Goal: Information Seeking & Learning: Learn about a topic

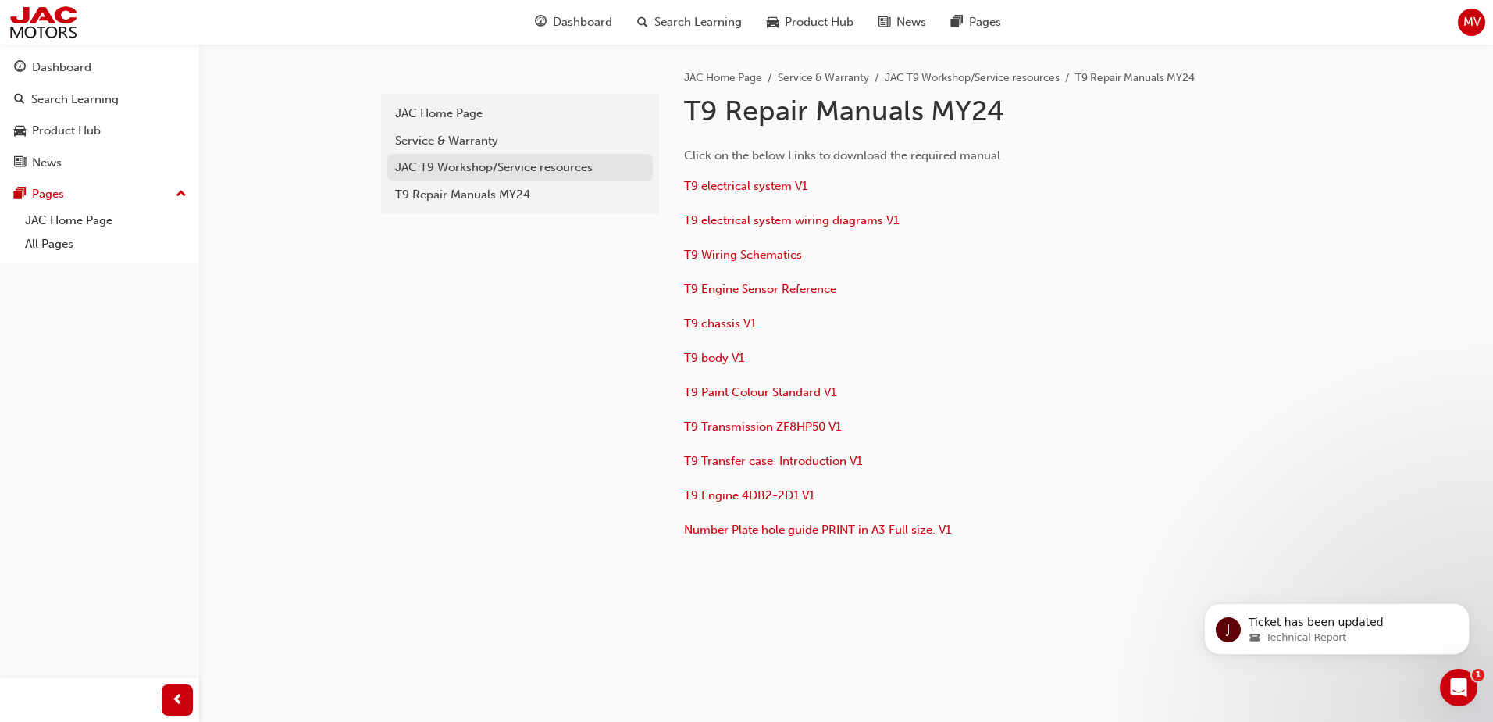
click at [482, 169] on div "JAC T9 Workshop/Service resources" at bounding box center [520, 168] width 250 height 18
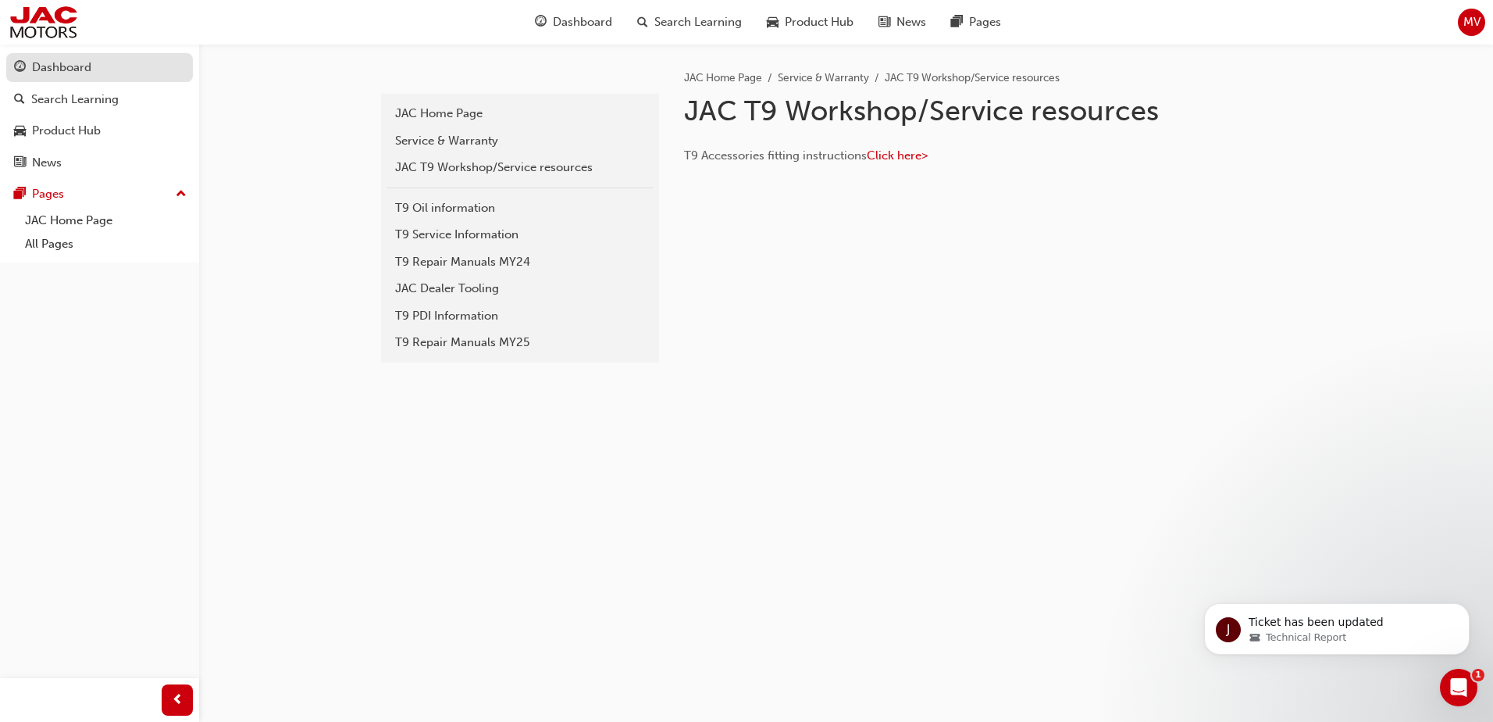
click at [48, 65] on div "Dashboard" at bounding box center [61, 68] width 59 height 18
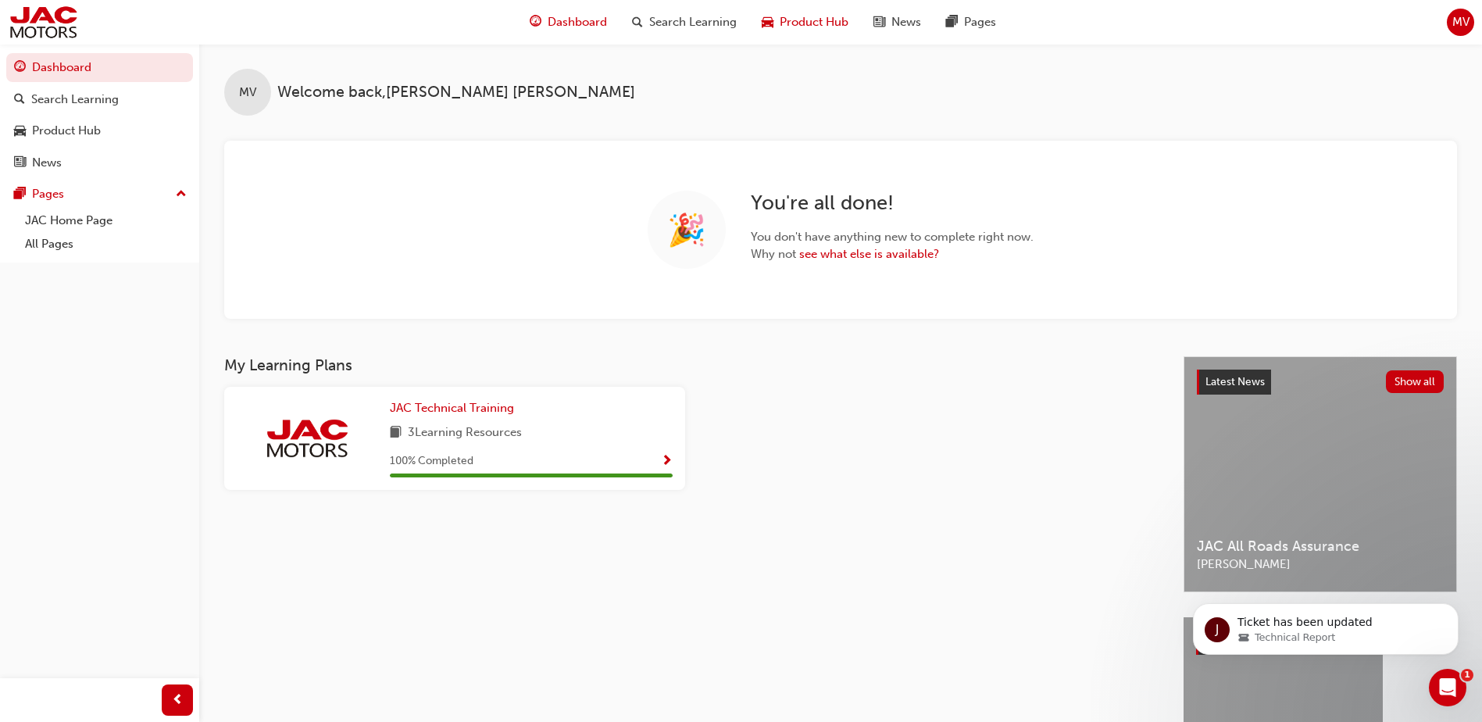
click at [786, 22] on span "Product Hub" at bounding box center [813, 22] width 69 height 18
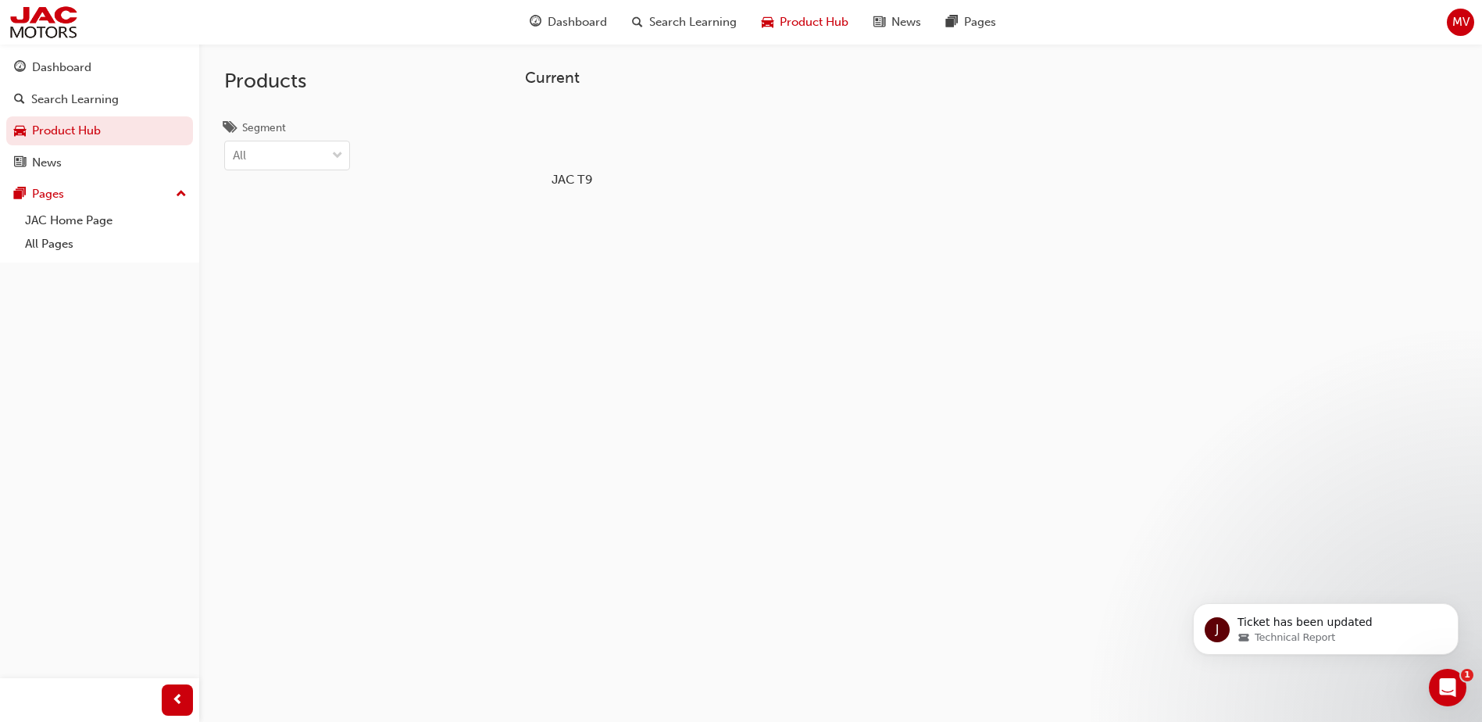
click at [578, 144] on div at bounding box center [572, 134] width 87 height 62
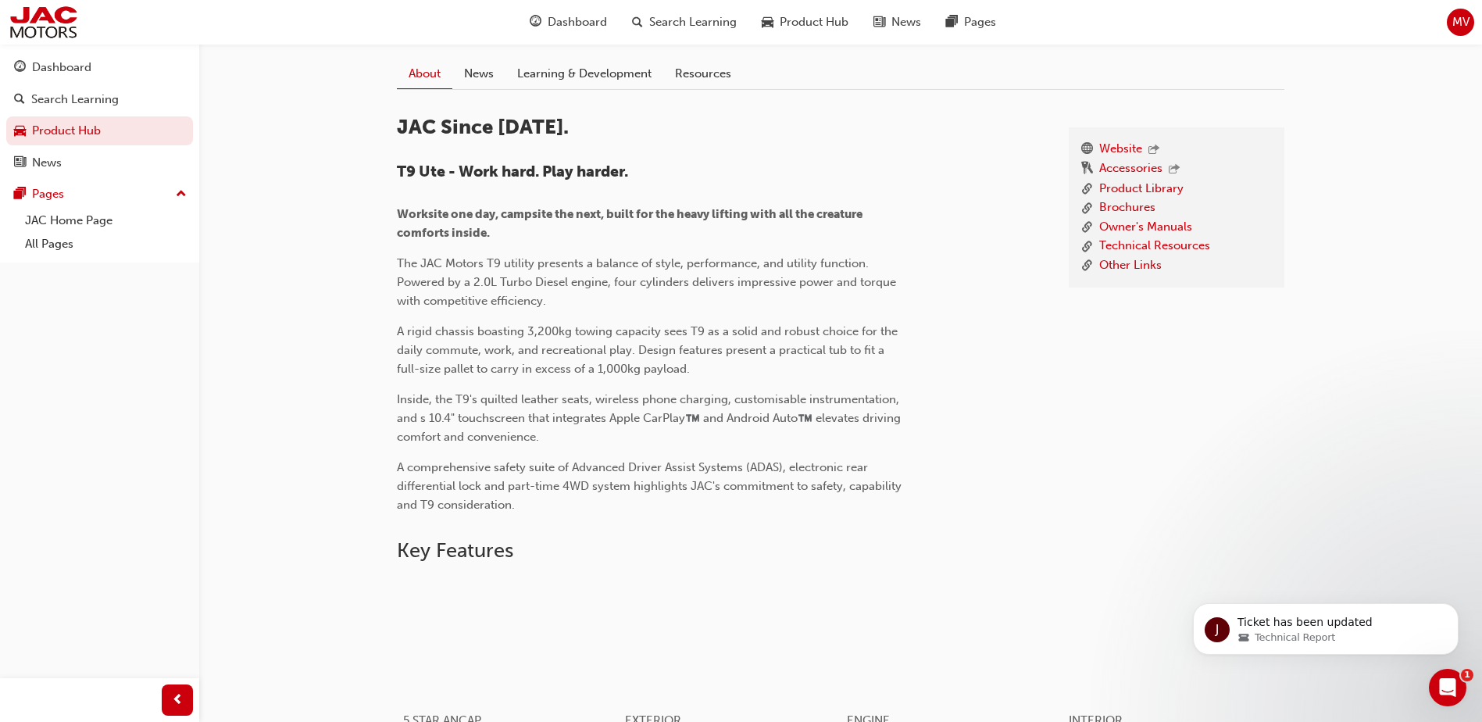
scroll to position [391, 0]
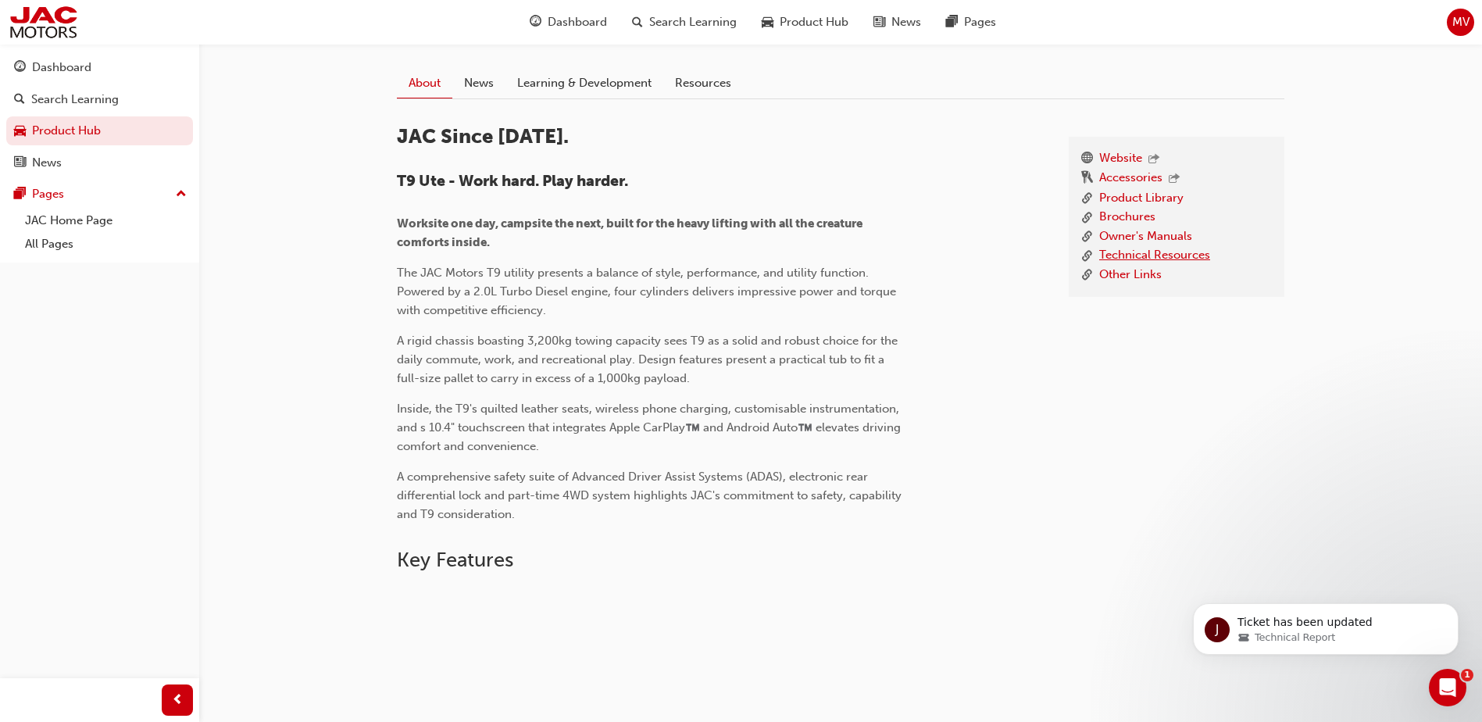
click at [1166, 251] on link "Technical Resources" at bounding box center [1154, 256] width 111 height 20
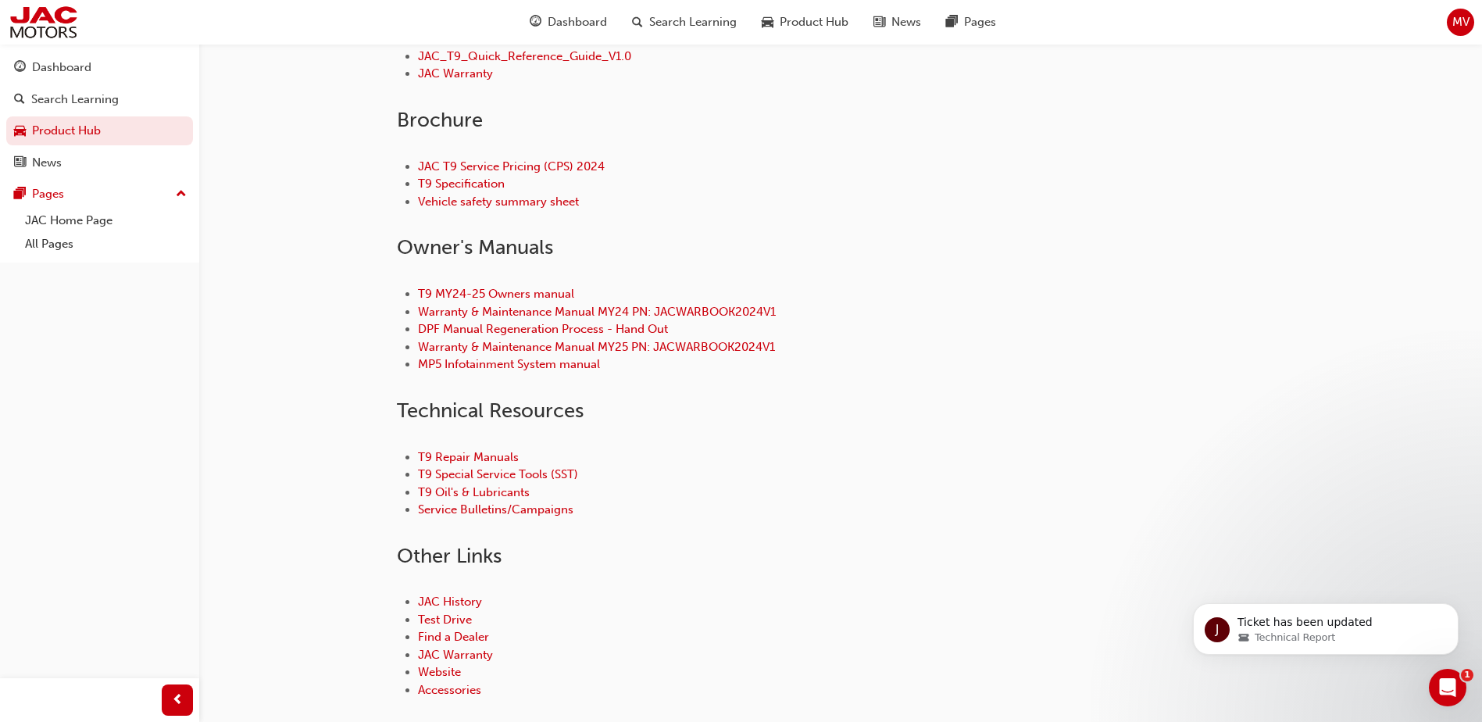
scroll to position [547, 0]
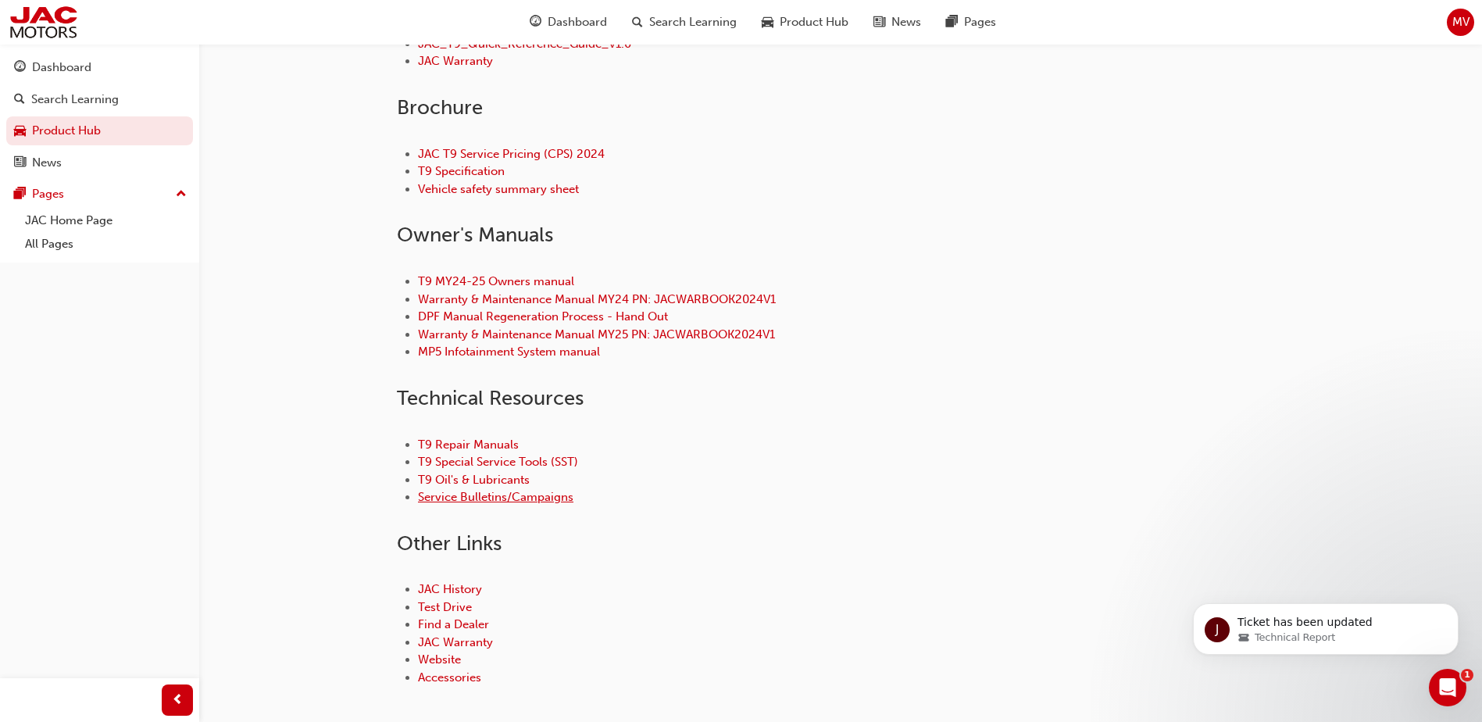
click at [508, 501] on link "Service Bulletins/Campaigns" at bounding box center [495, 497] width 155 height 14
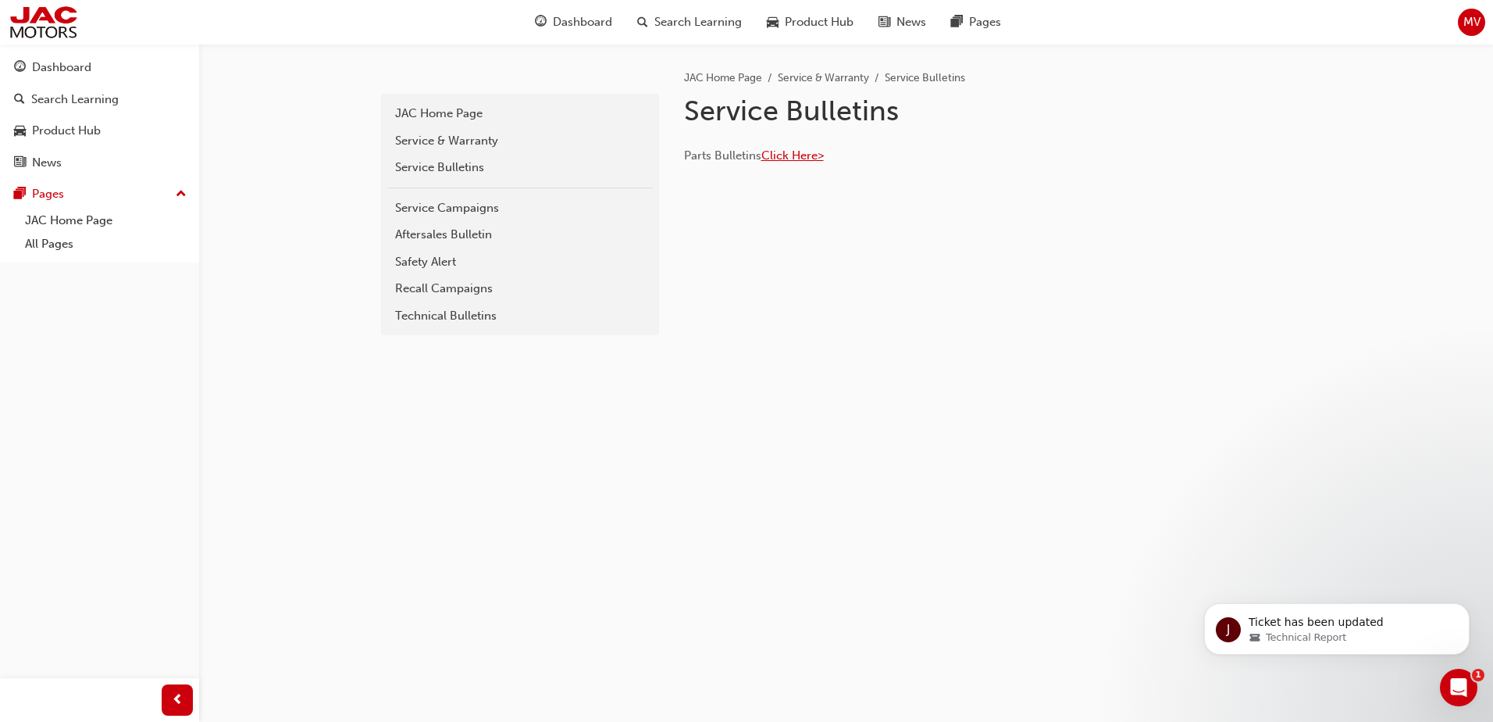
click at [795, 155] on span "Click Here>" at bounding box center [793, 155] width 62 height 14
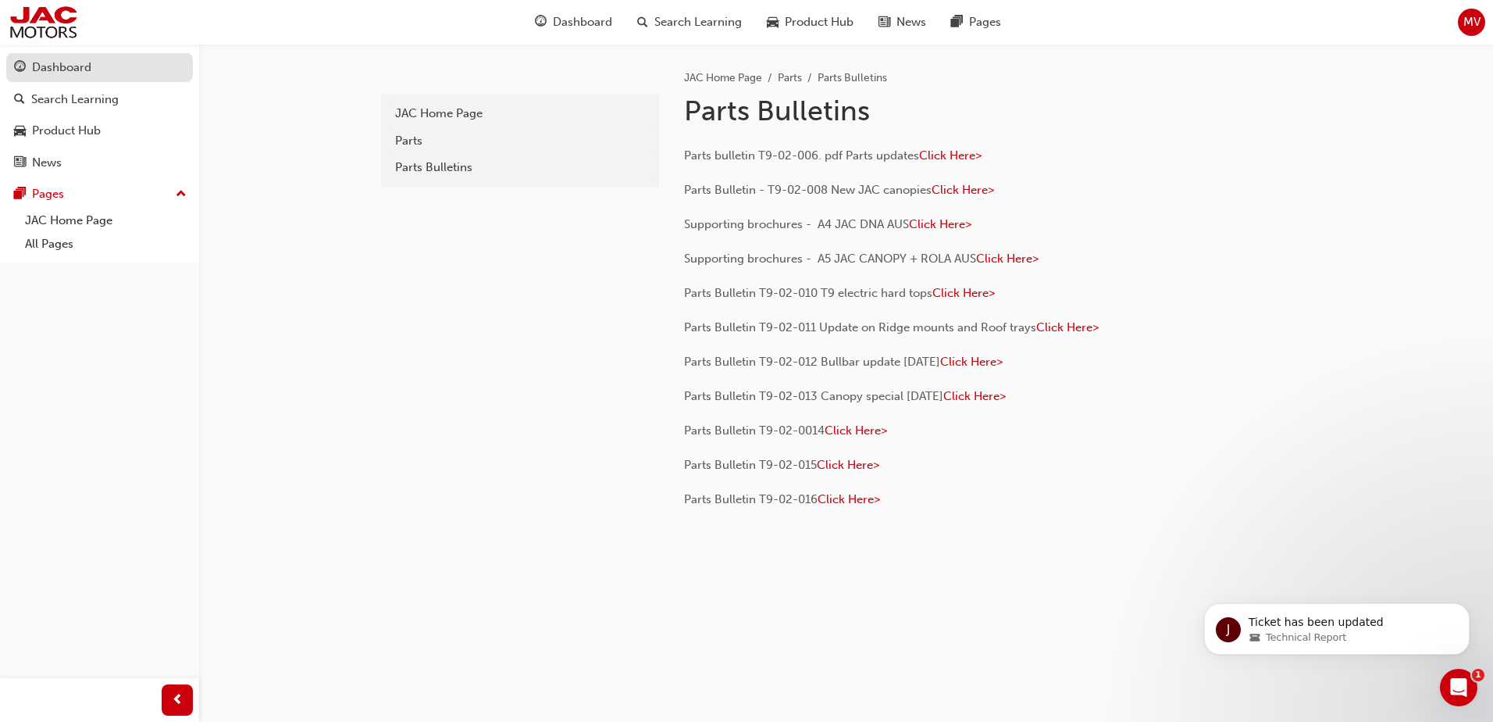
click at [81, 68] on div "Dashboard" at bounding box center [61, 68] width 59 height 18
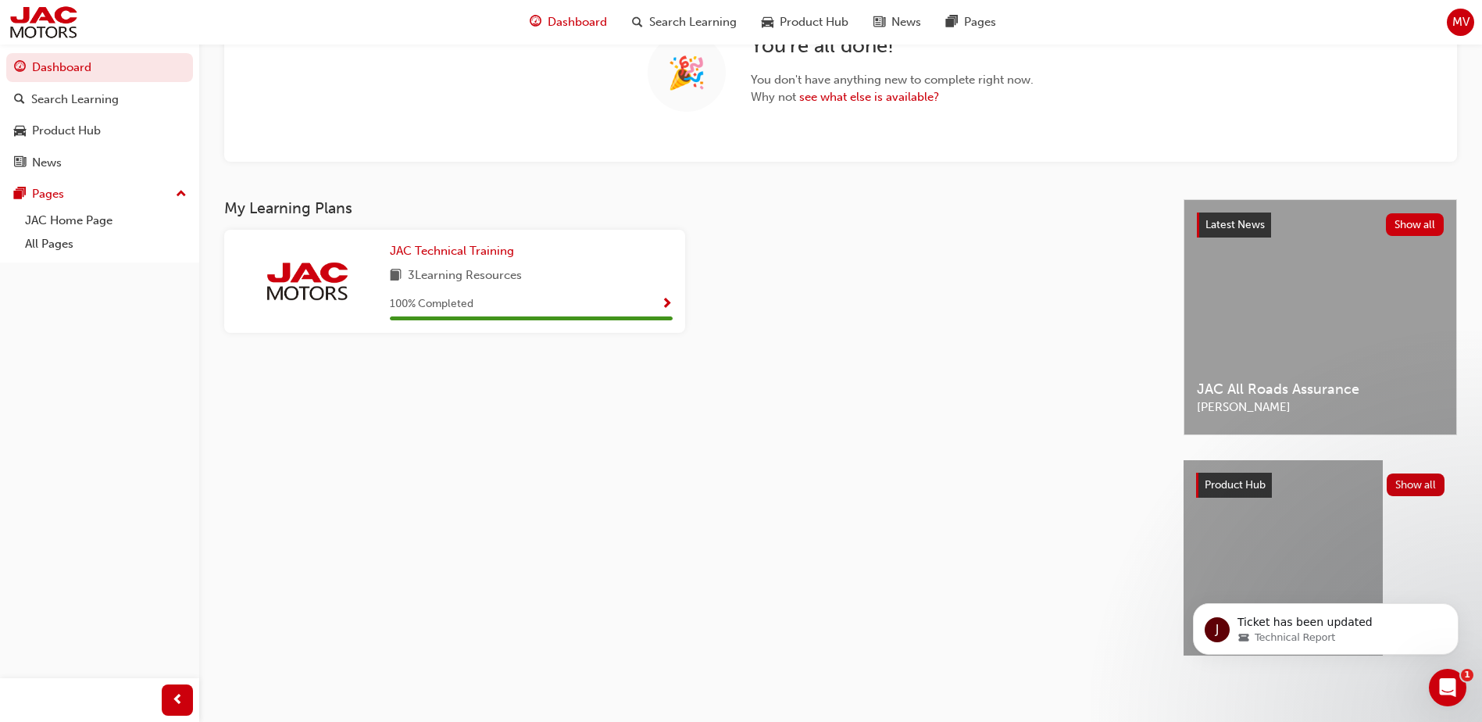
scroll to position [158, 0]
click at [1222, 480] on span "Product Hub" at bounding box center [1234, 483] width 61 height 13
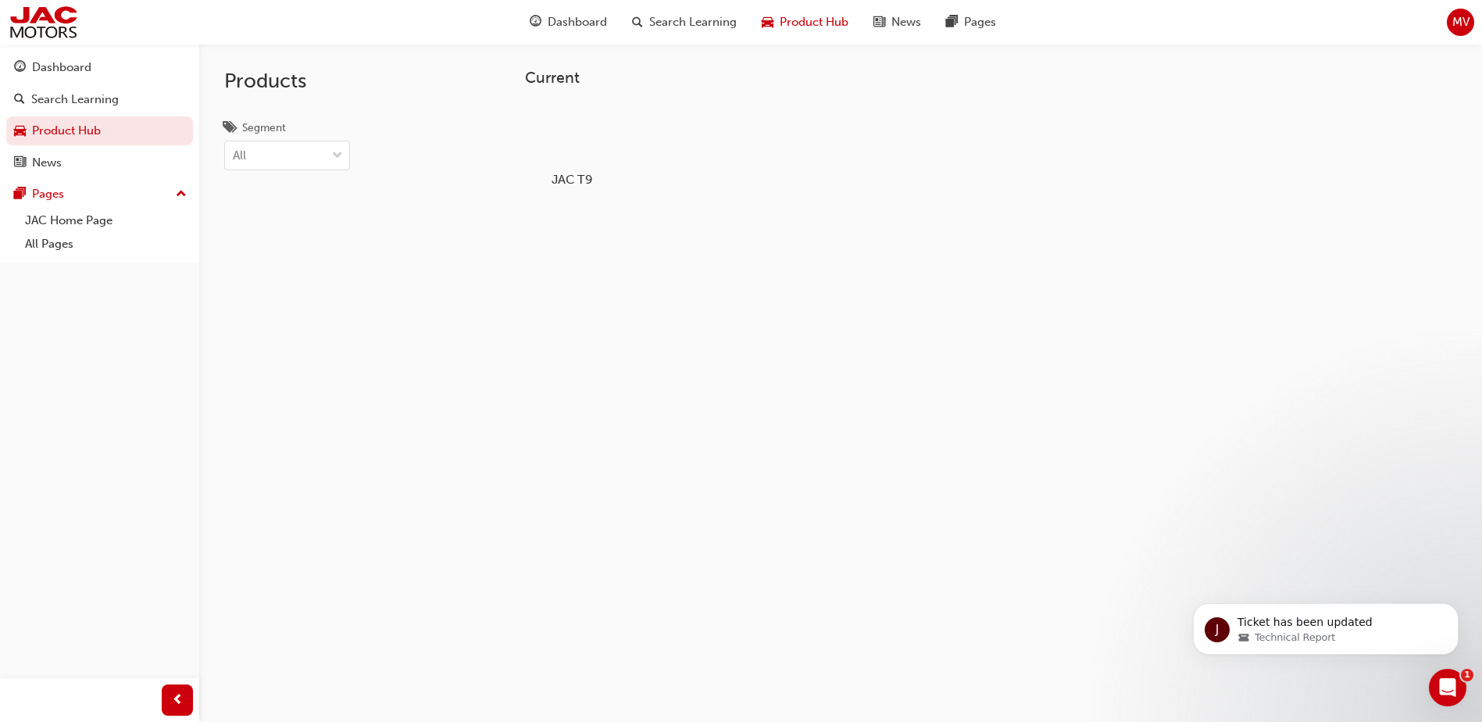
click at [571, 141] on div at bounding box center [572, 134] width 87 height 62
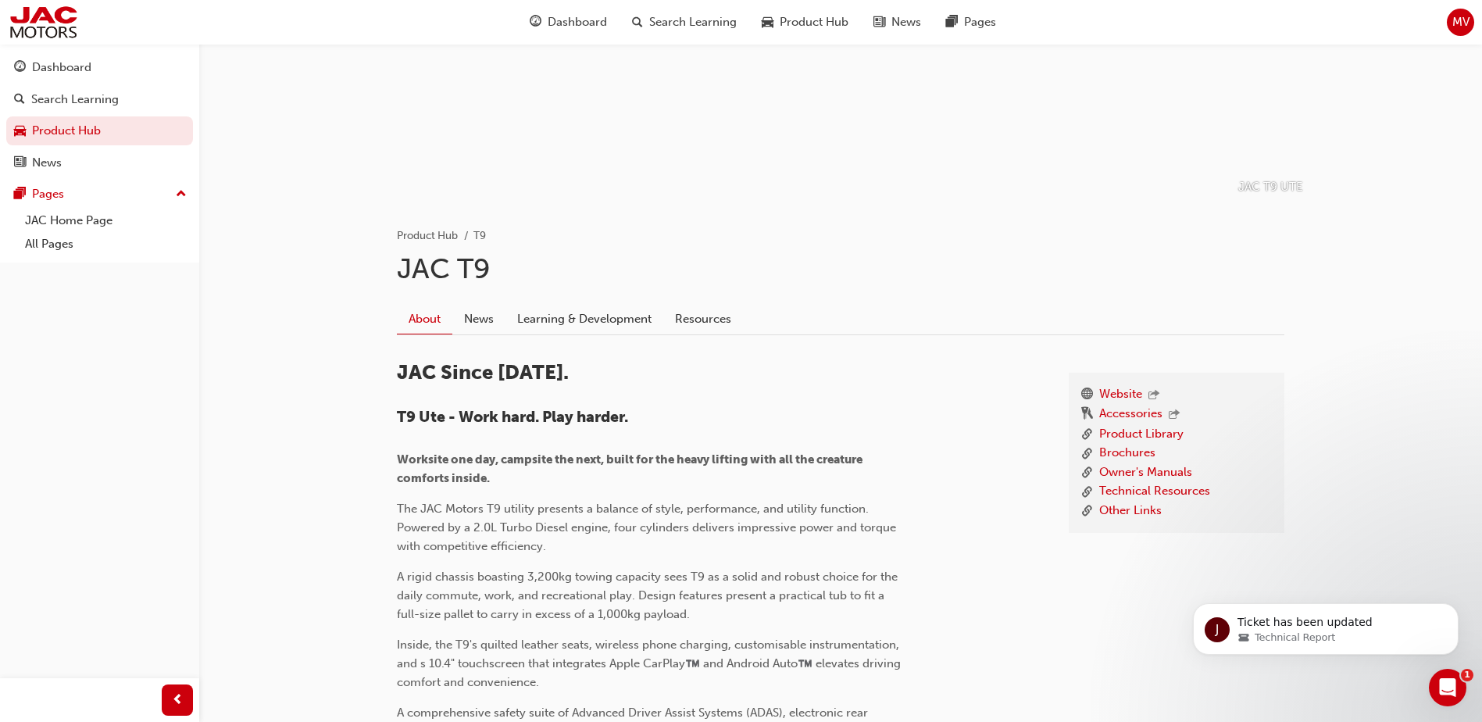
scroll to position [234, 0]
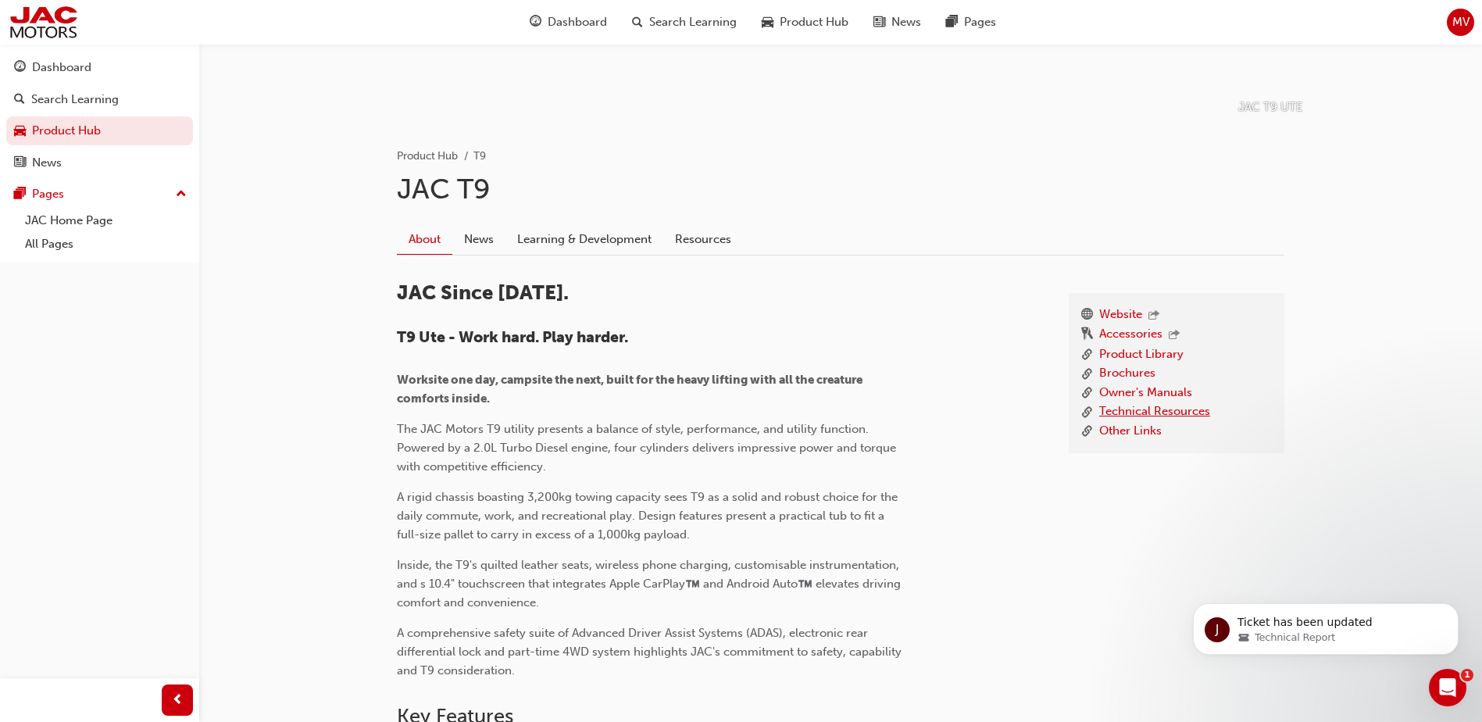
click at [1134, 412] on link "Technical Resources" at bounding box center [1154, 412] width 111 height 20
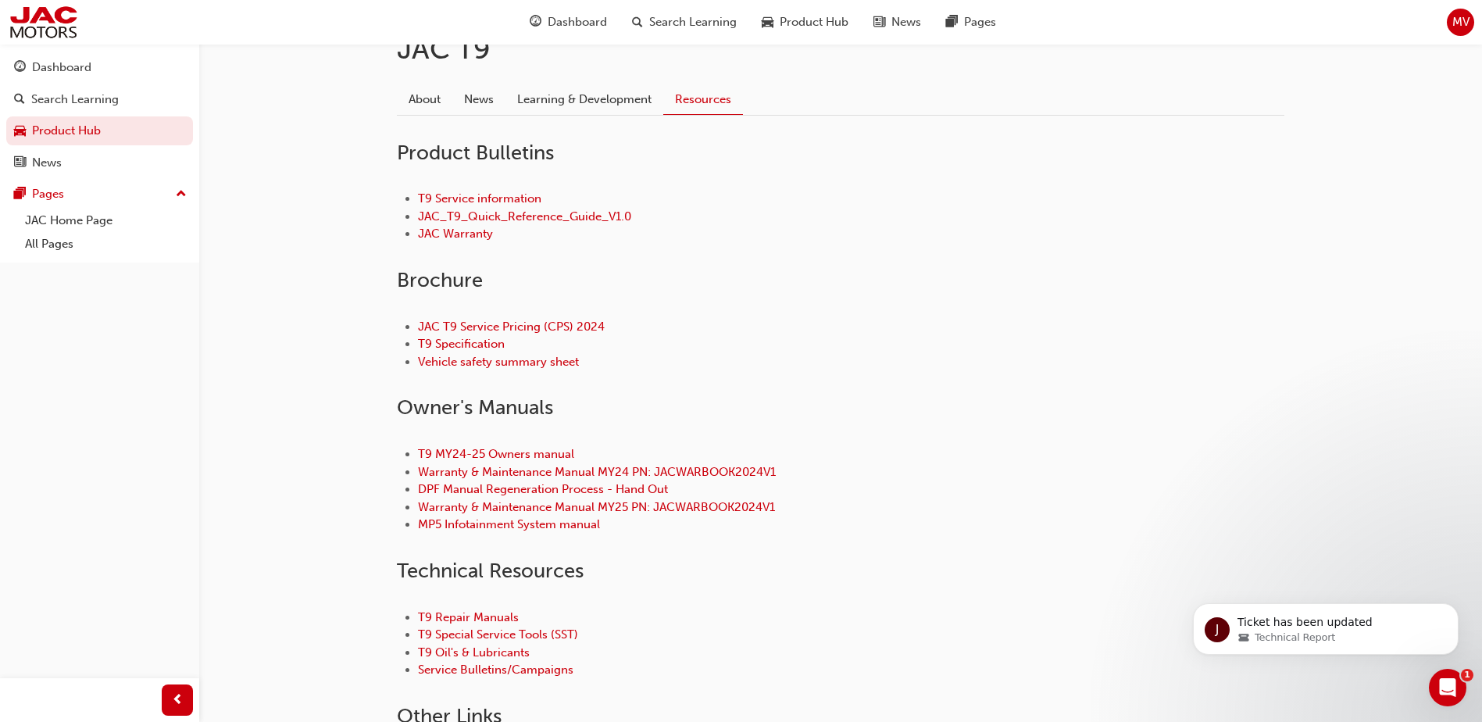
scroll to position [391, 0]
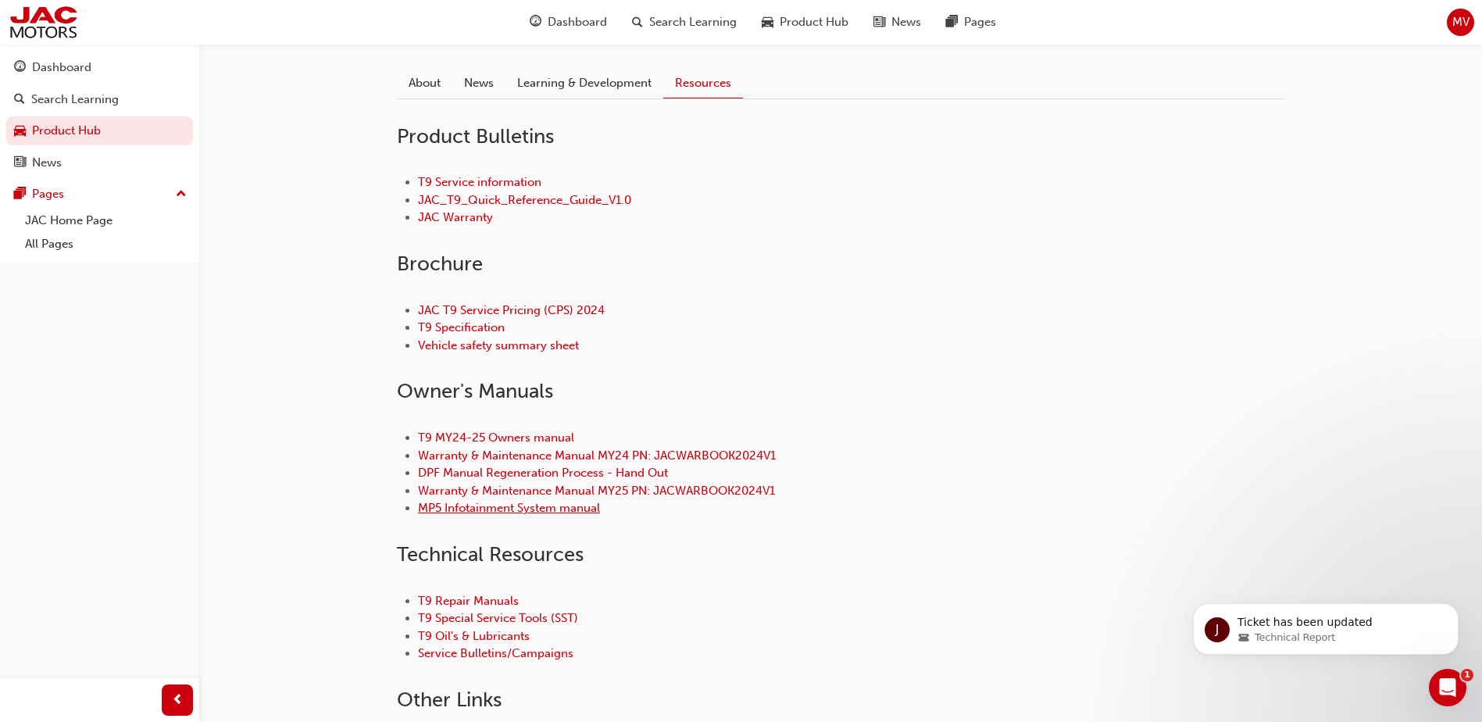
click at [474, 512] on link "MP5 Infotainment System manual" at bounding box center [509, 508] width 182 height 14
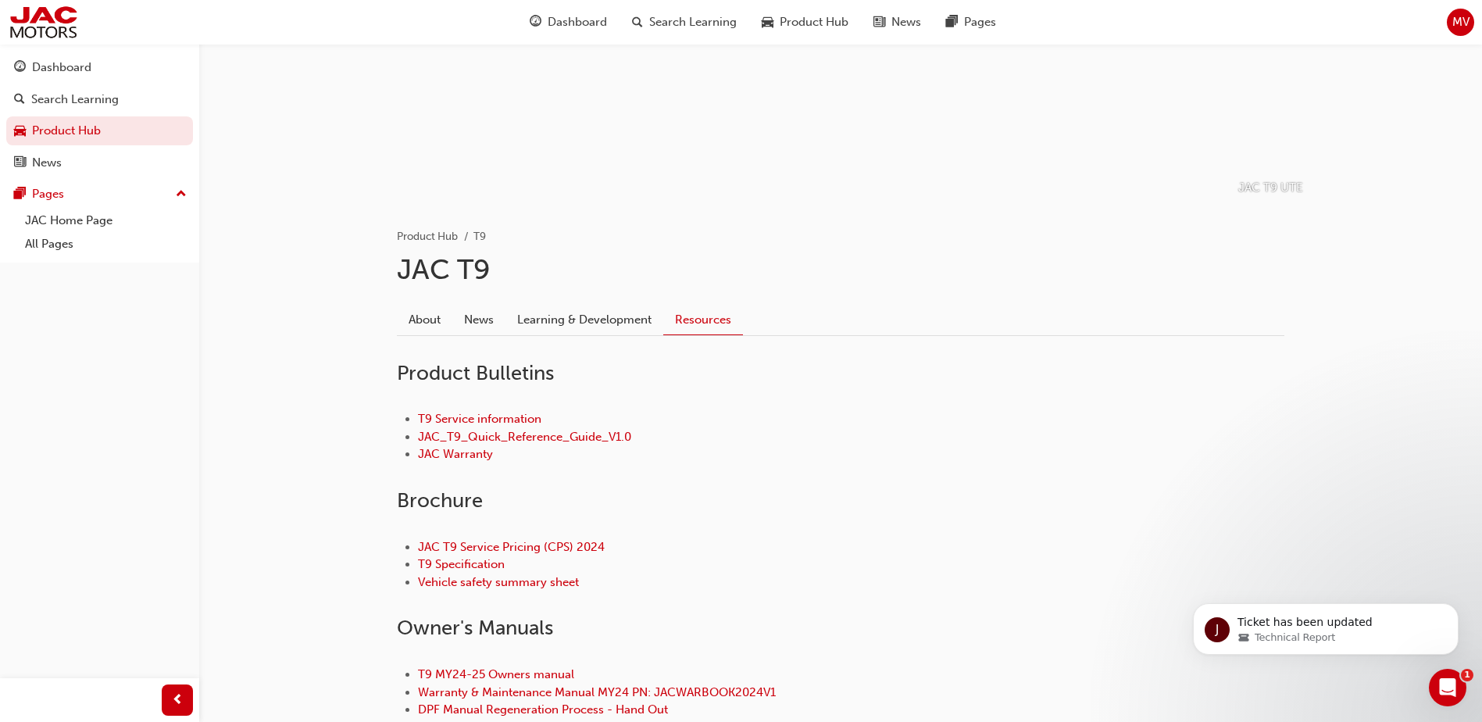
scroll to position [156, 0]
click at [598, 322] on link "Learning & Development" at bounding box center [584, 317] width 158 height 30
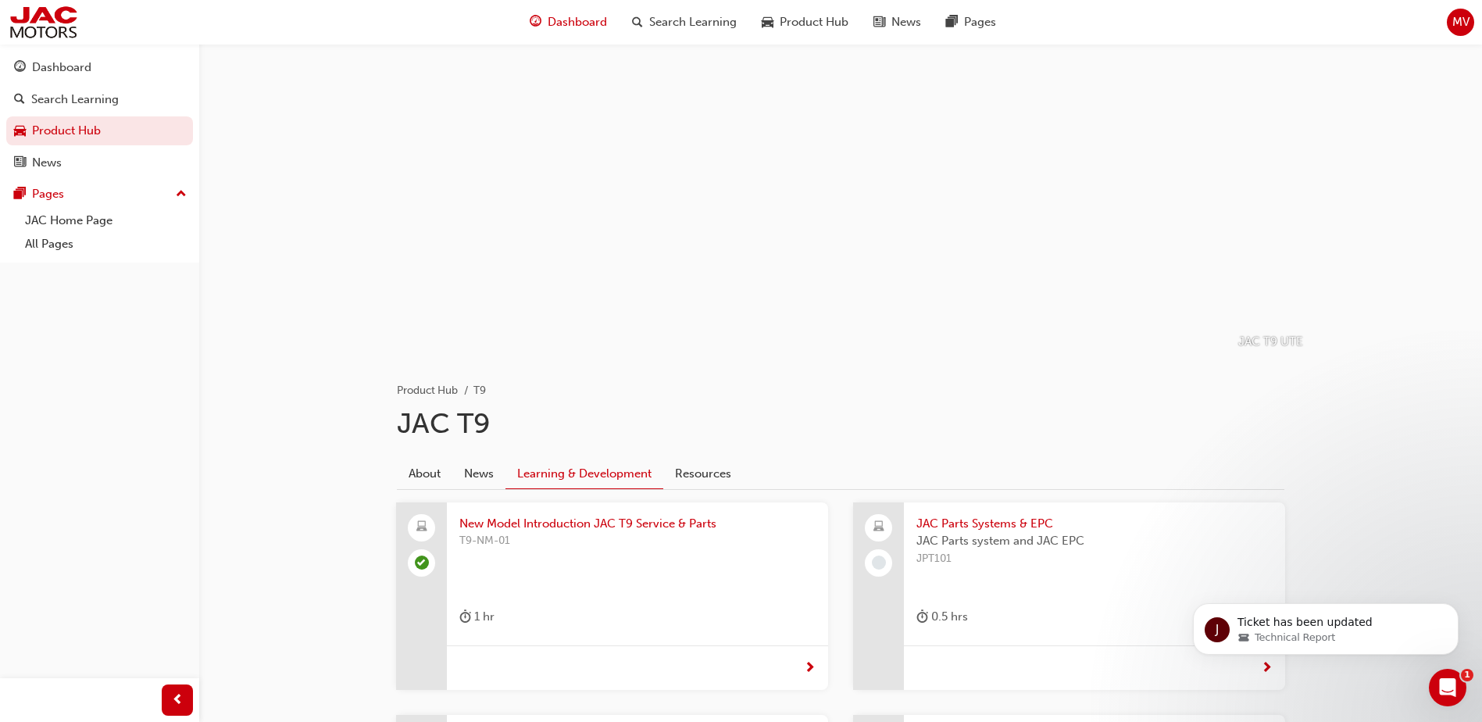
click at [582, 21] on span "Dashboard" at bounding box center [577, 22] width 59 height 18
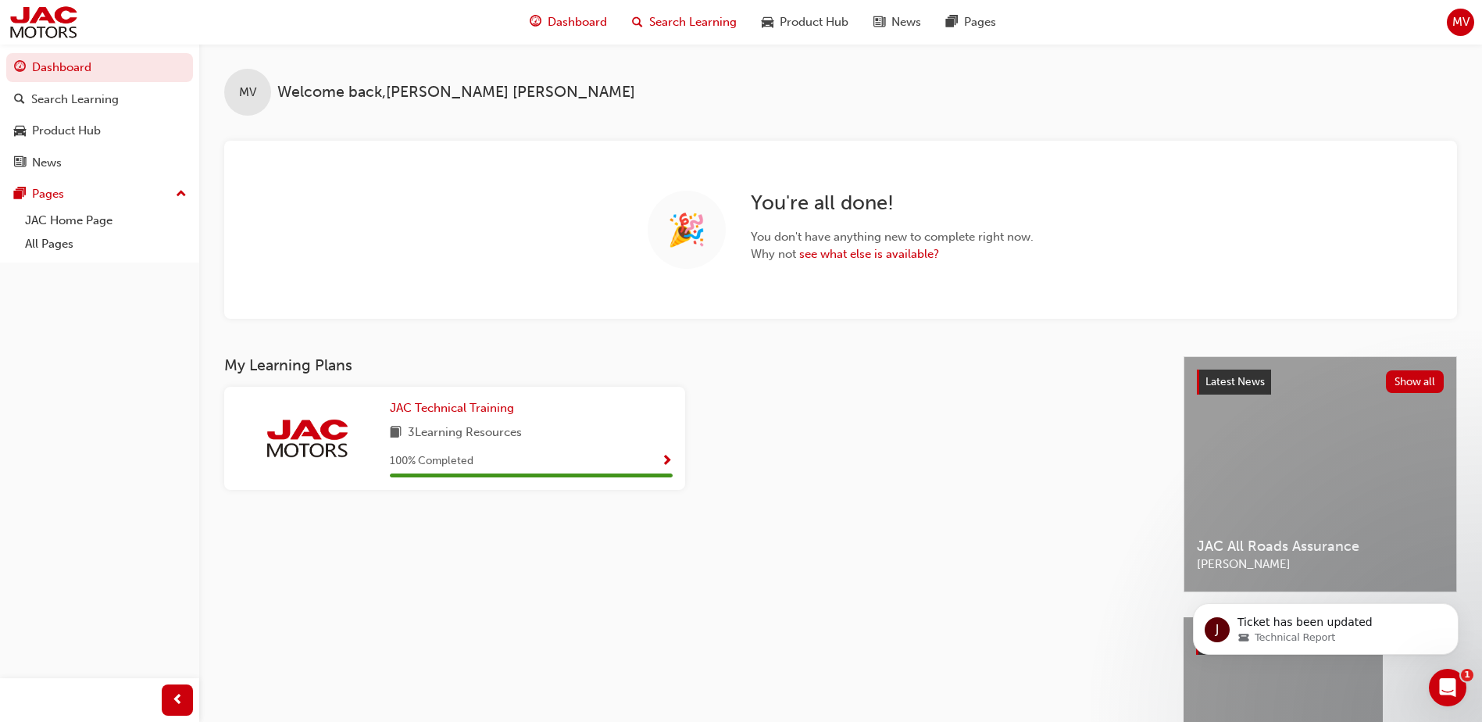
click at [708, 22] on span "Search Learning" at bounding box center [692, 22] width 87 height 18
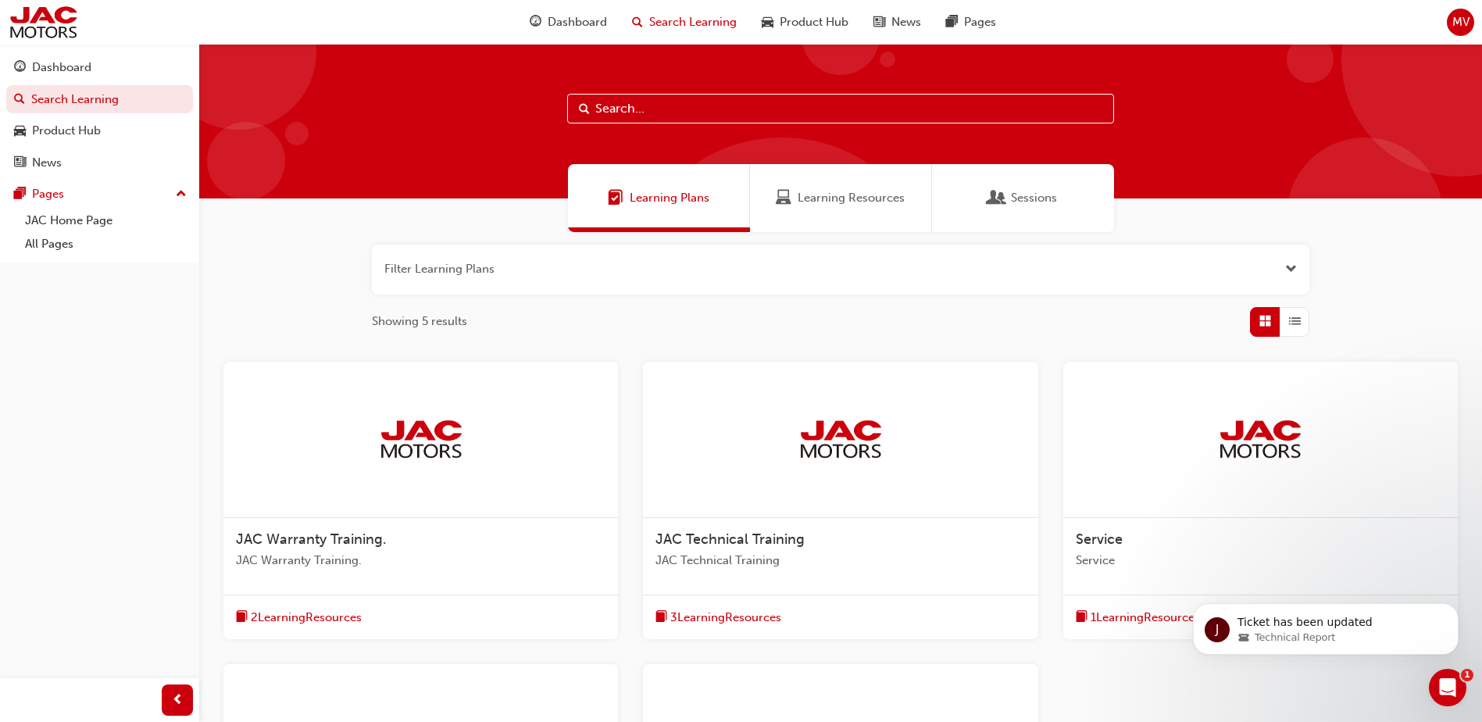
click at [810, 192] on span "Learning Resources" at bounding box center [850, 198] width 107 height 18
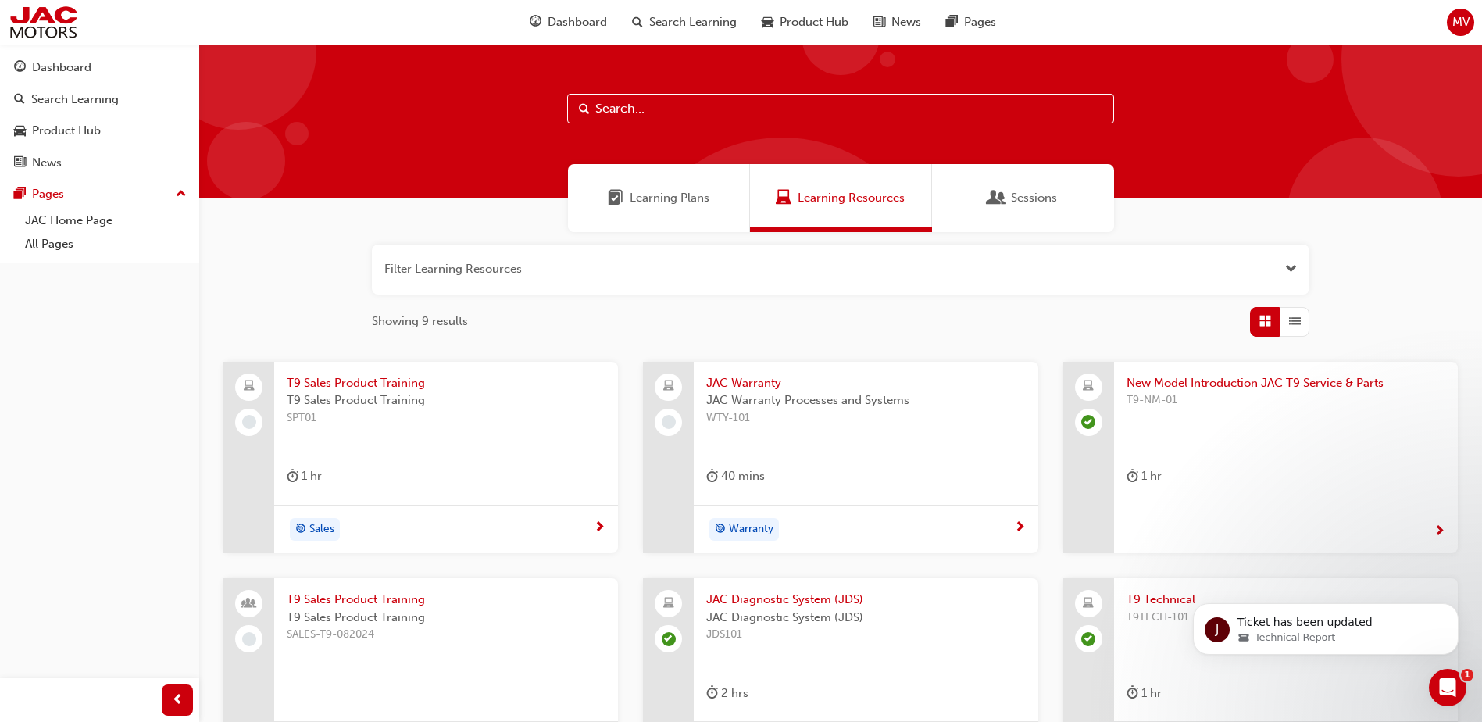
click at [989, 196] on span "Sessions" at bounding box center [997, 198] width 16 height 18
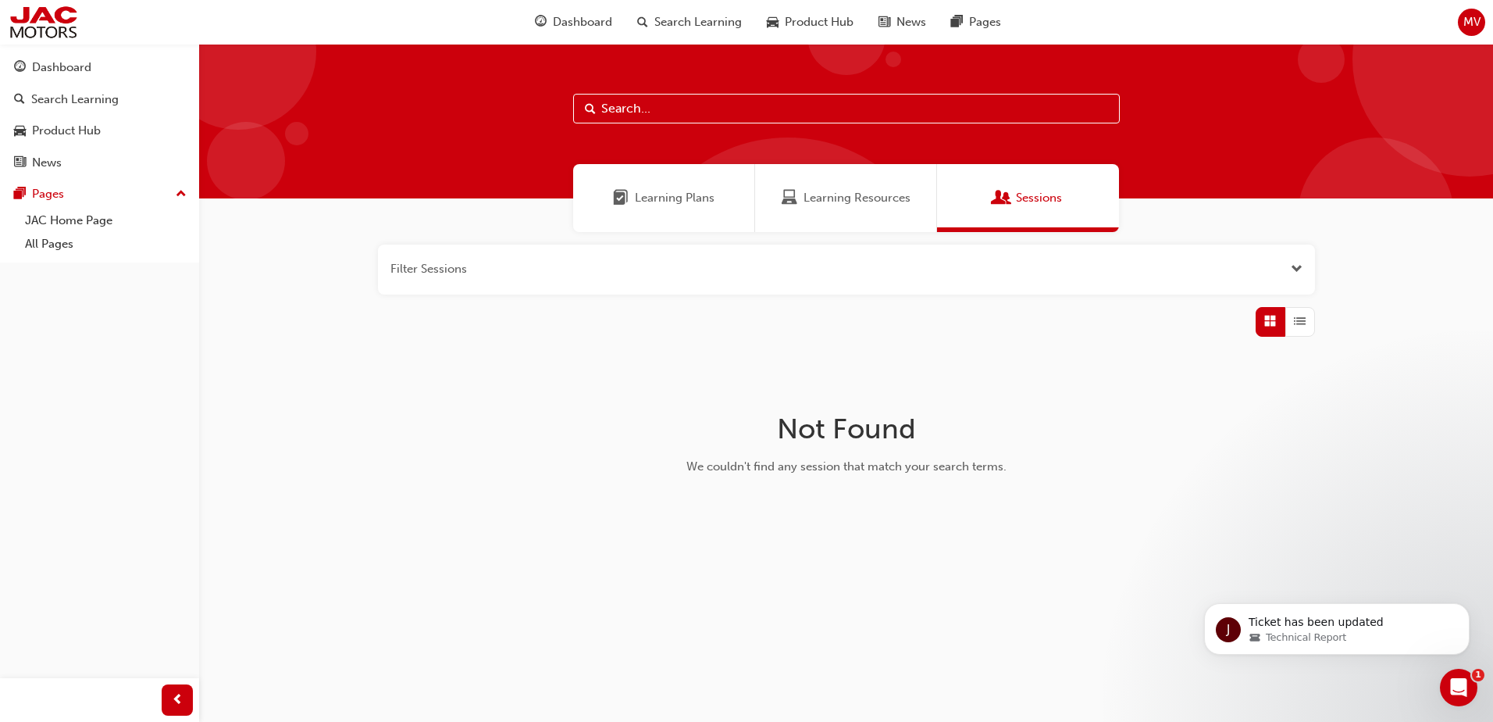
click at [803, 212] on div "Learning Resources" at bounding box center [846, 198] width 182 height 68
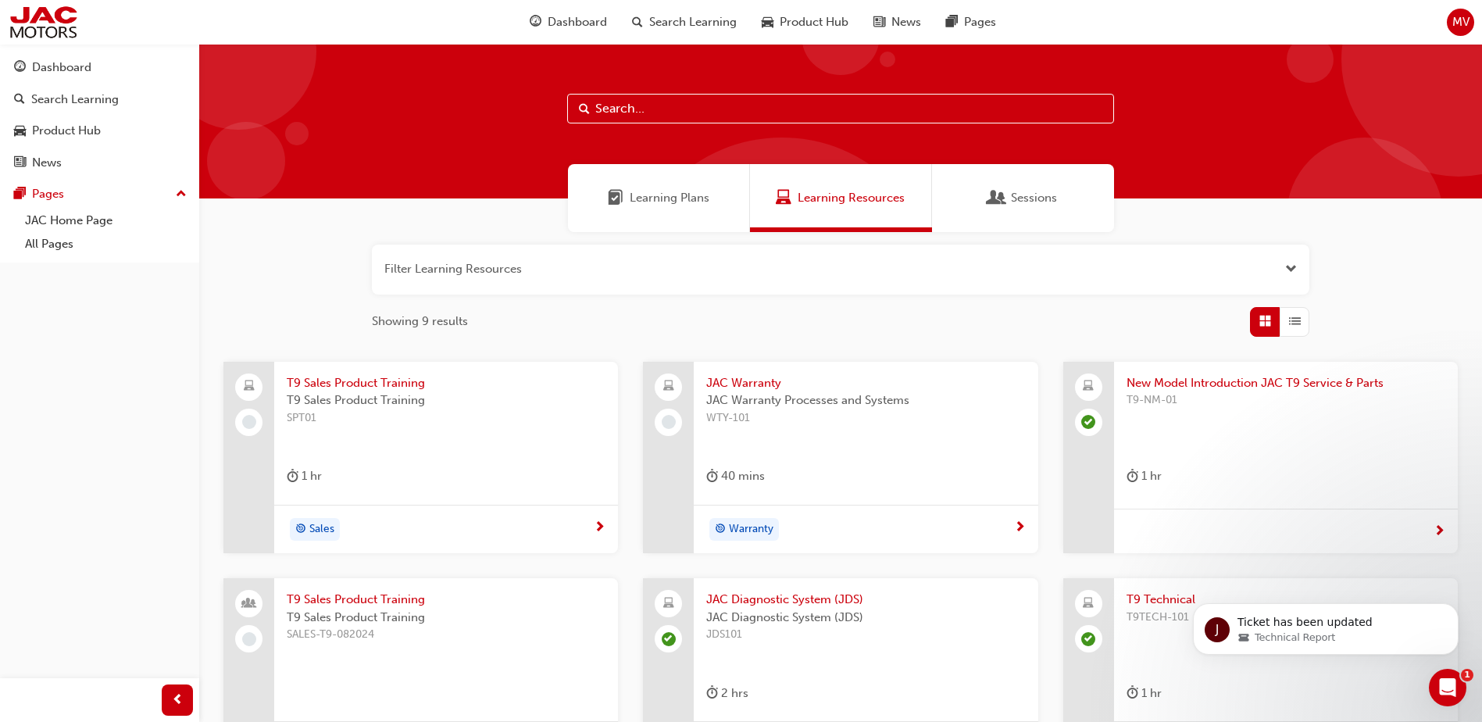
click at [686, 210] on div "Learning Plans" at bounding box center [659, 198] width 182 height 68
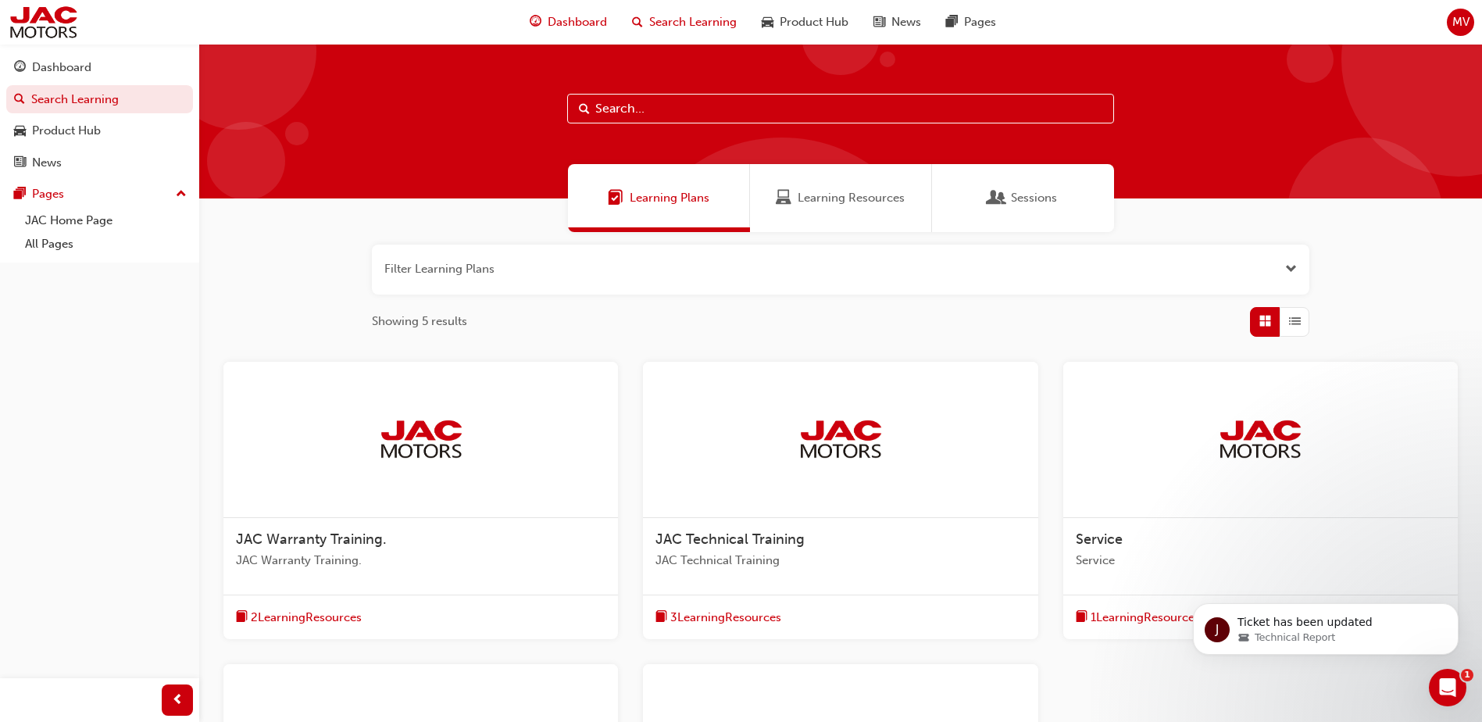
click at [540, 18] on span "guage-icon" at bounding box center [536, 22] width 12 height 20
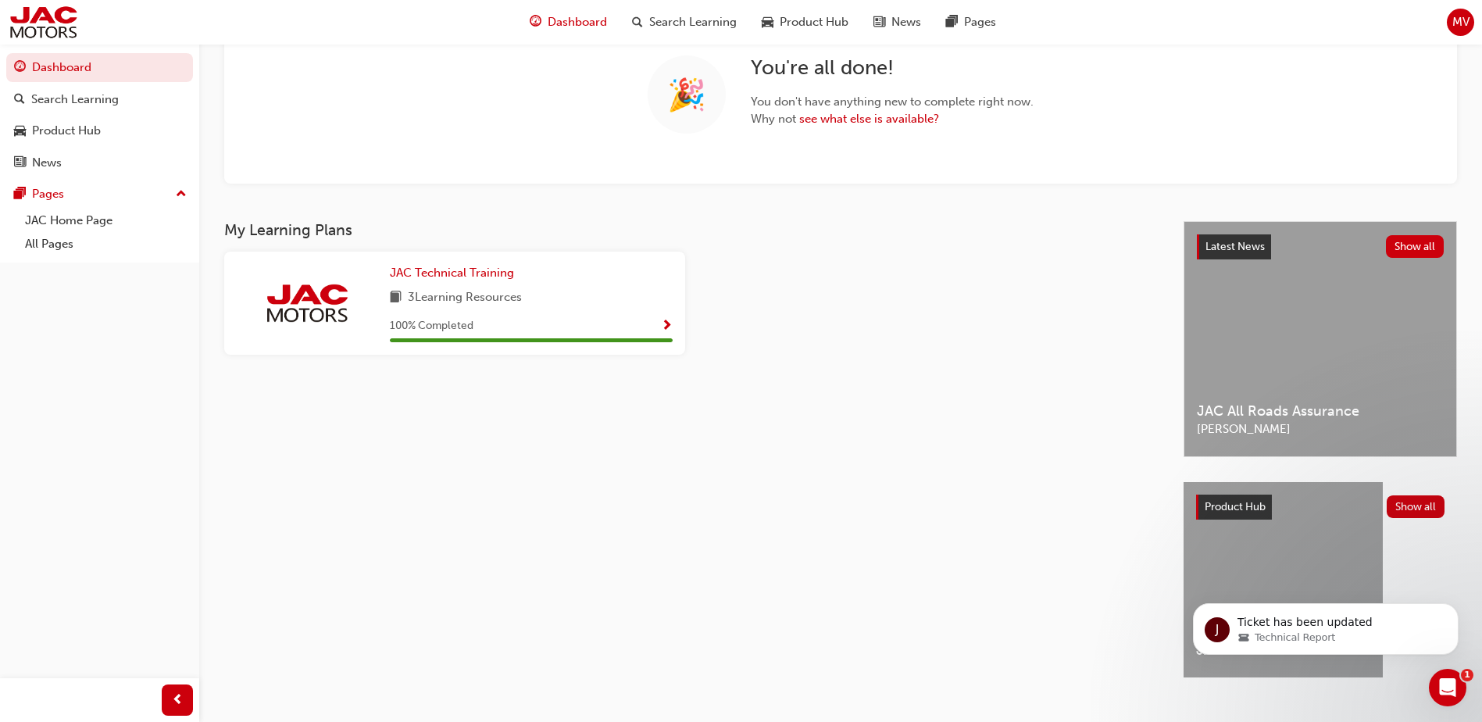
scroll to position [158, 0]
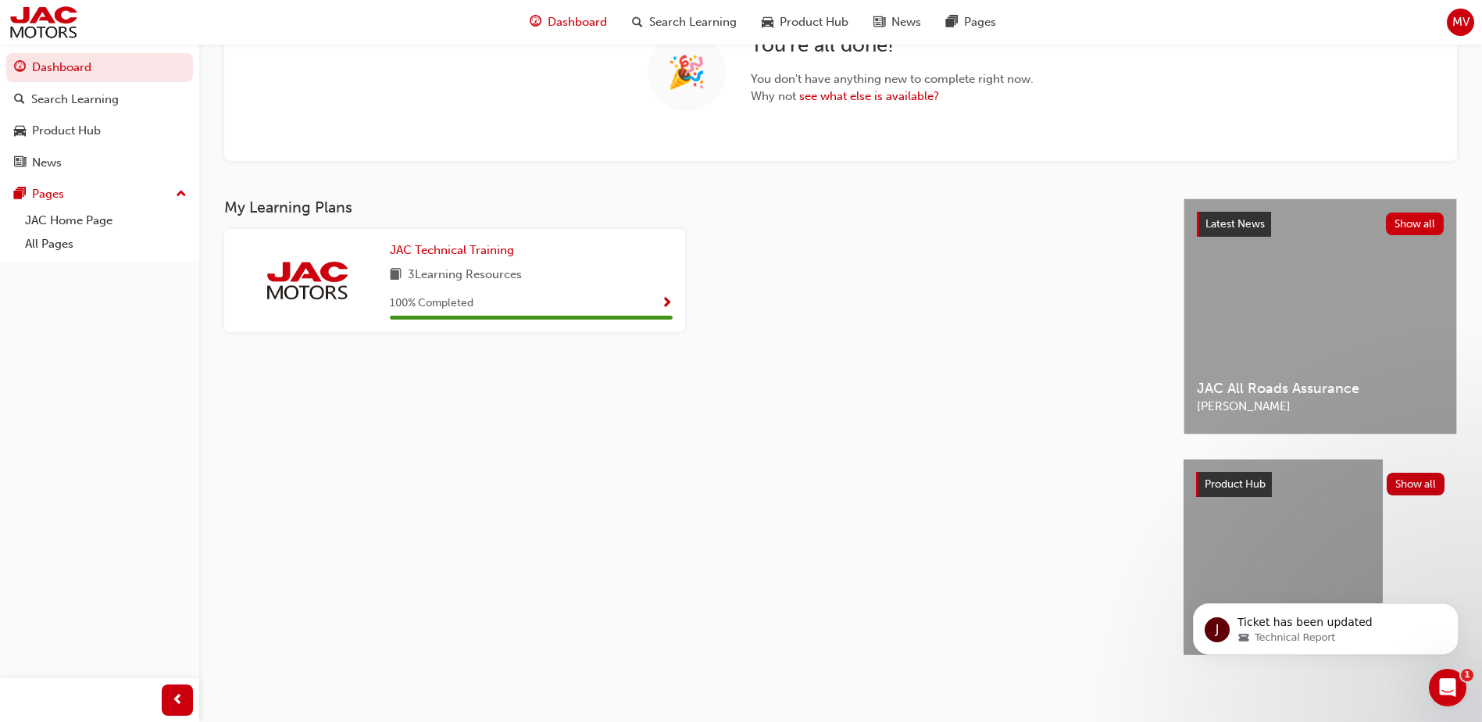
click at [1329, 686] on div "MV Welcome back , Mathew Van Berkel 🎉 You're all done! You don't have anything …" at bounding box center [741, 281] width 1482 height 879
click at [1441, 674] on icon "Open Intercom Messenger" at bounding box center [1445, 685] width 26 height 26
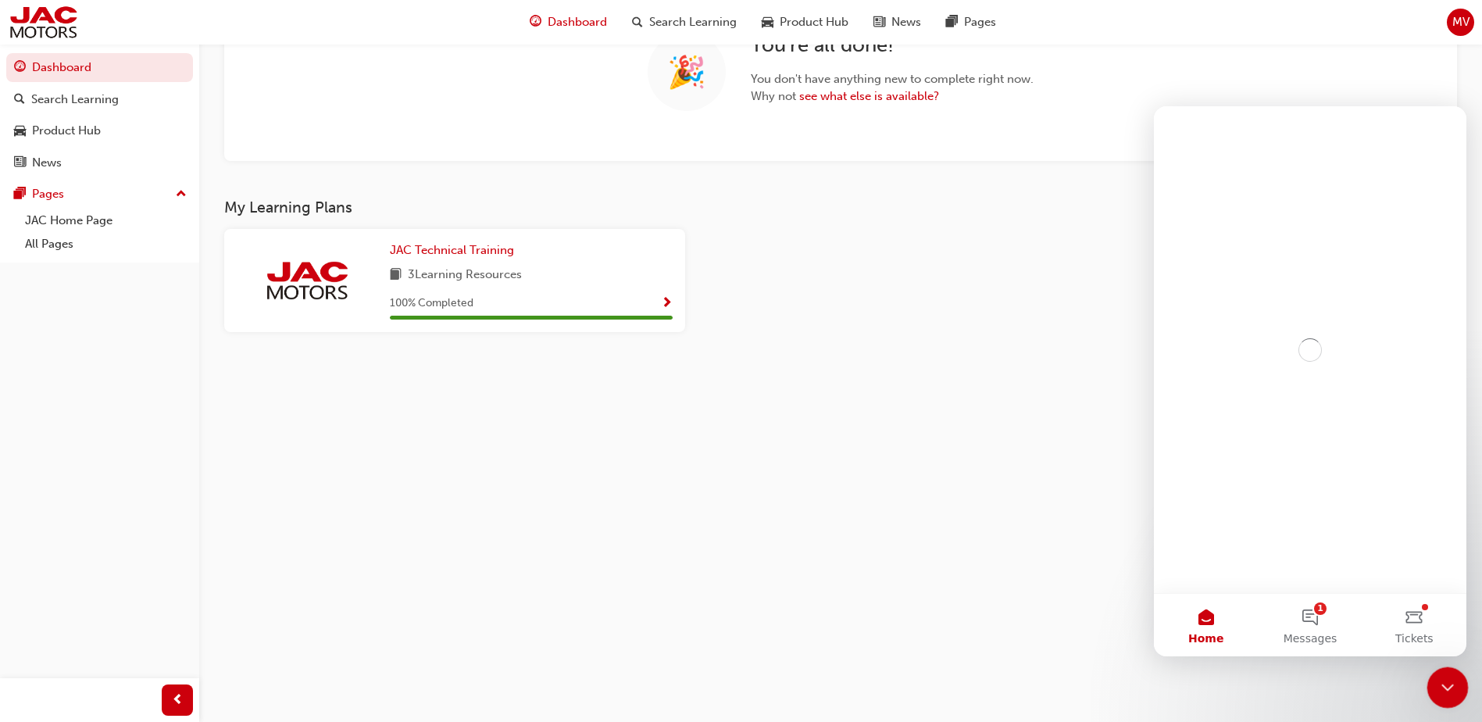
scroll to position [0, 0]
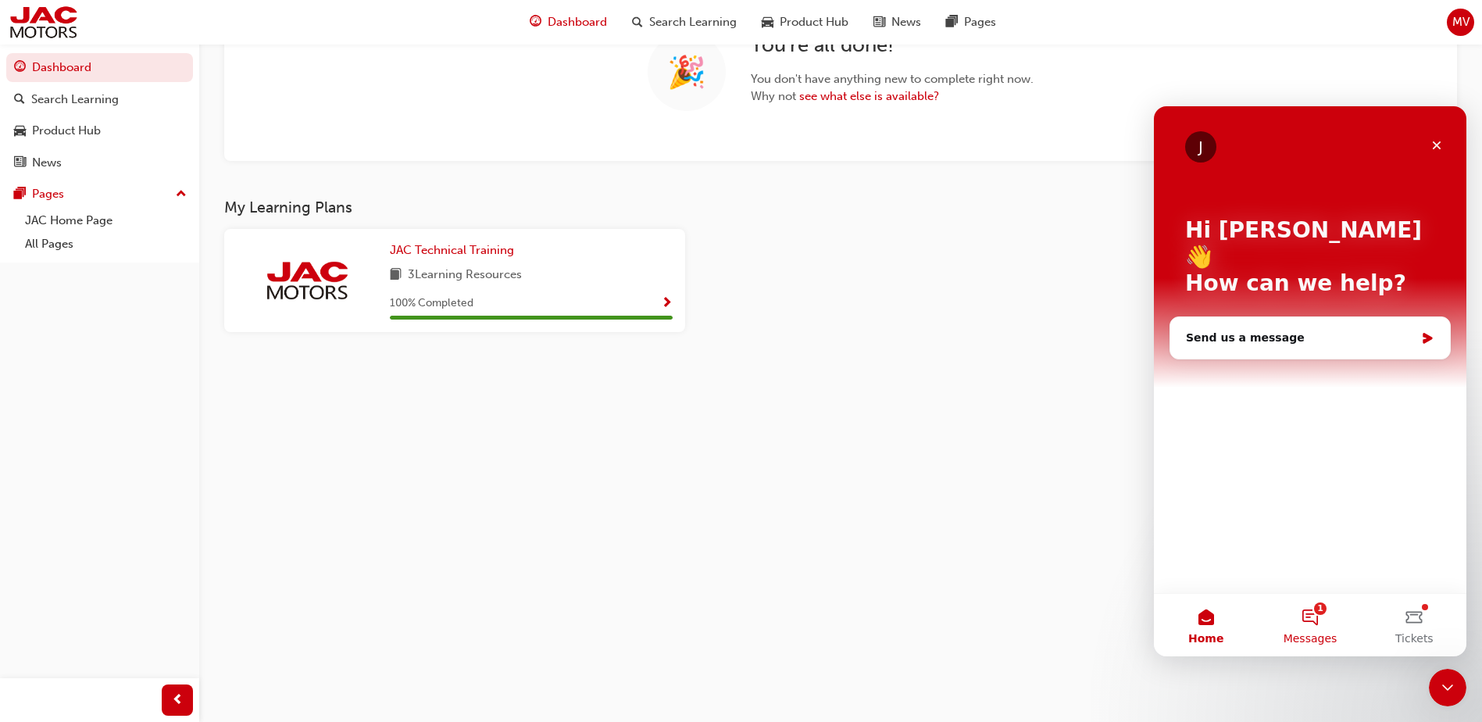
click at [1305, 627] on button "1 Messages" at bounding box center [1310, 625] width 104 height 62
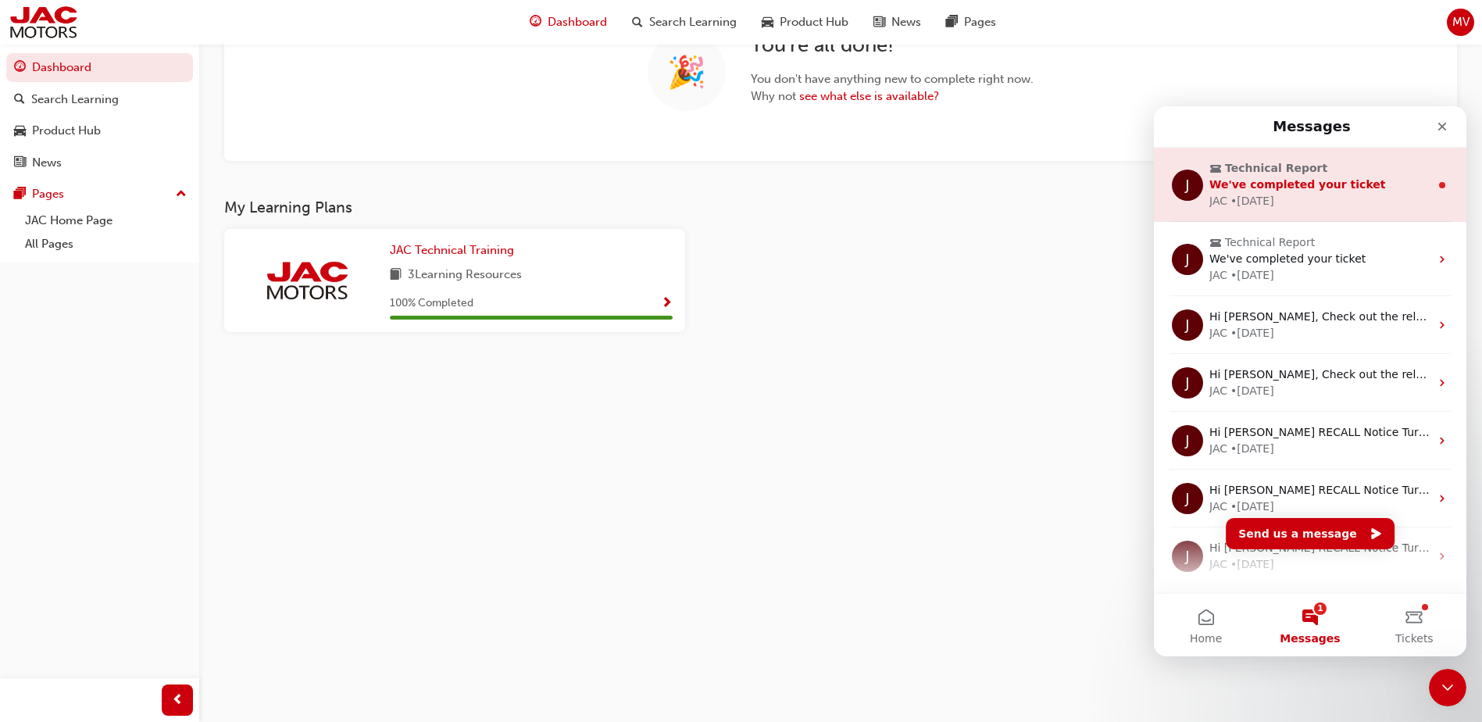
click at [1347, 167] on span "Technical Report" at bounding box center [1311, 168] width 205 height 16
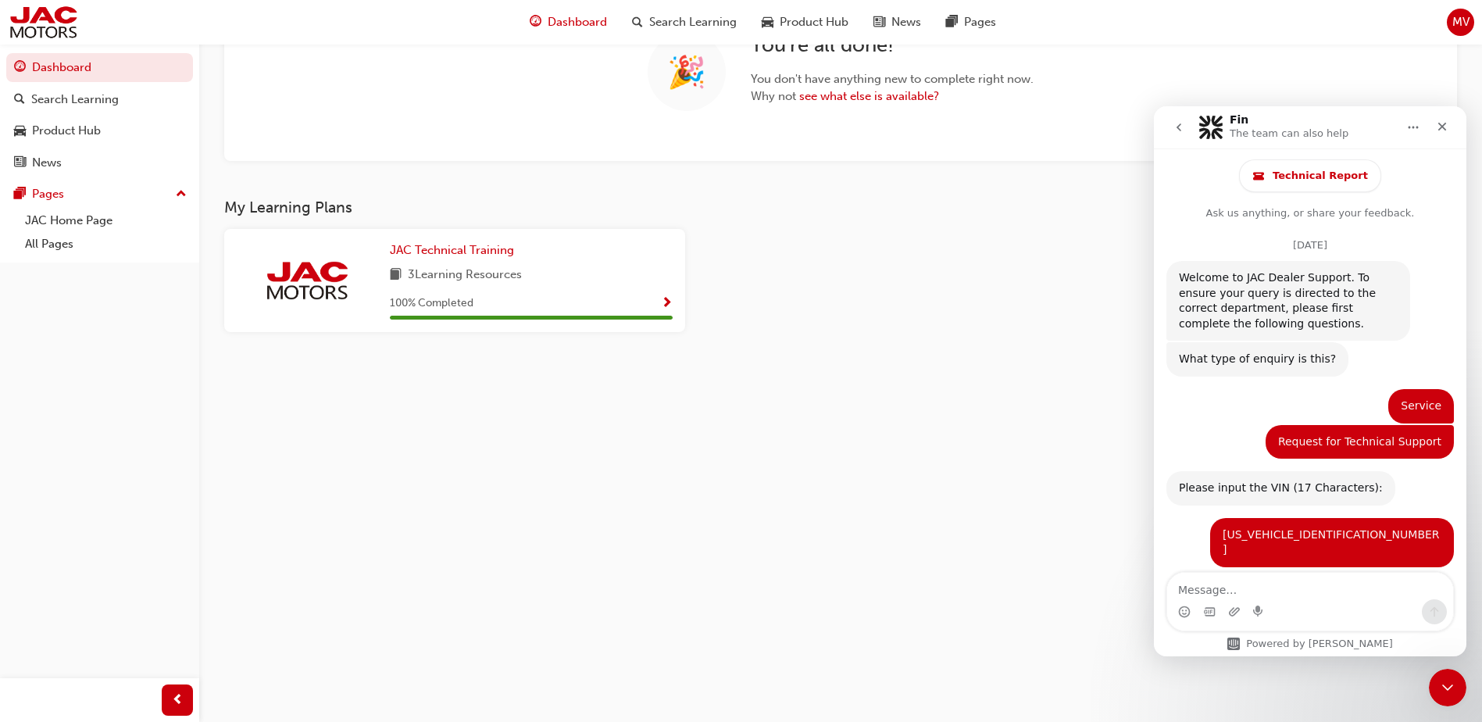
scroll to position [73, 0]
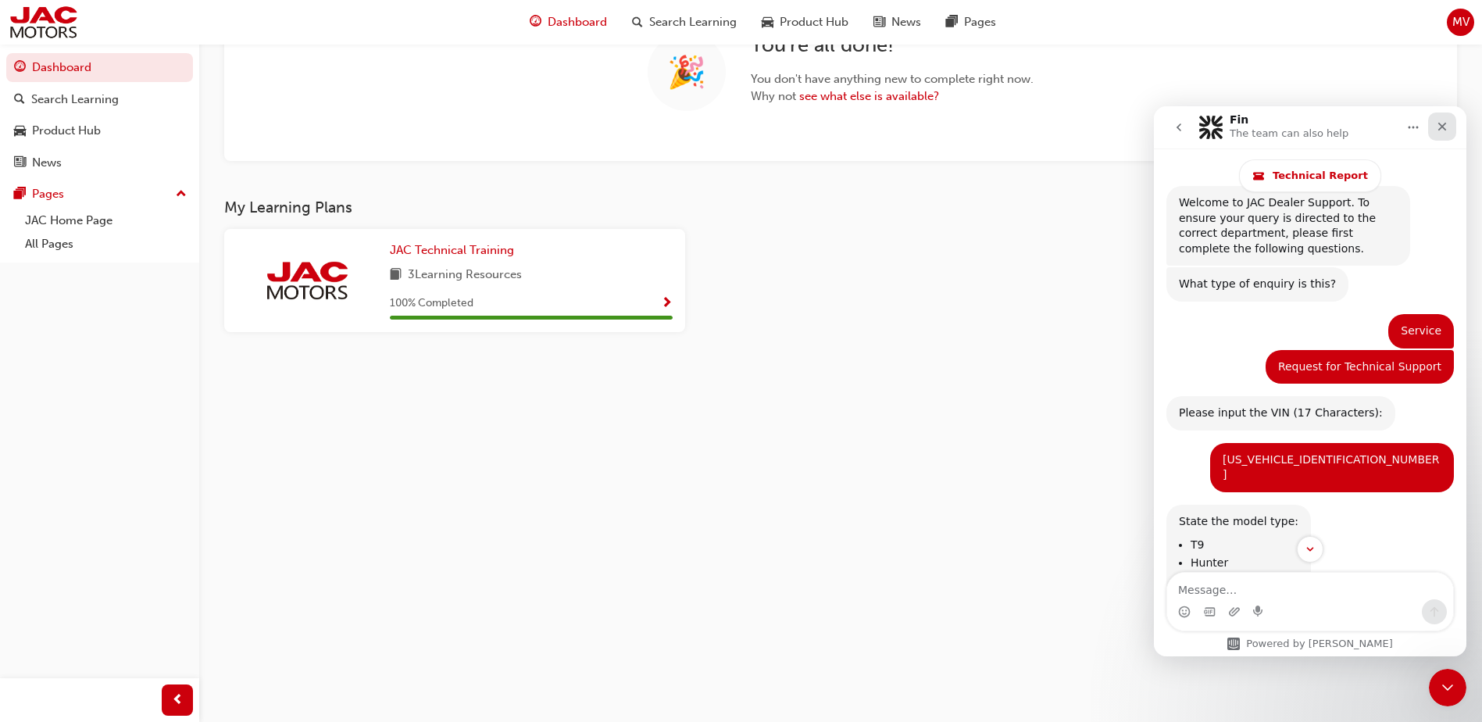
click at [1436, 130] on icon "Close" at bounding box center [1442, 126] width 12 height 12
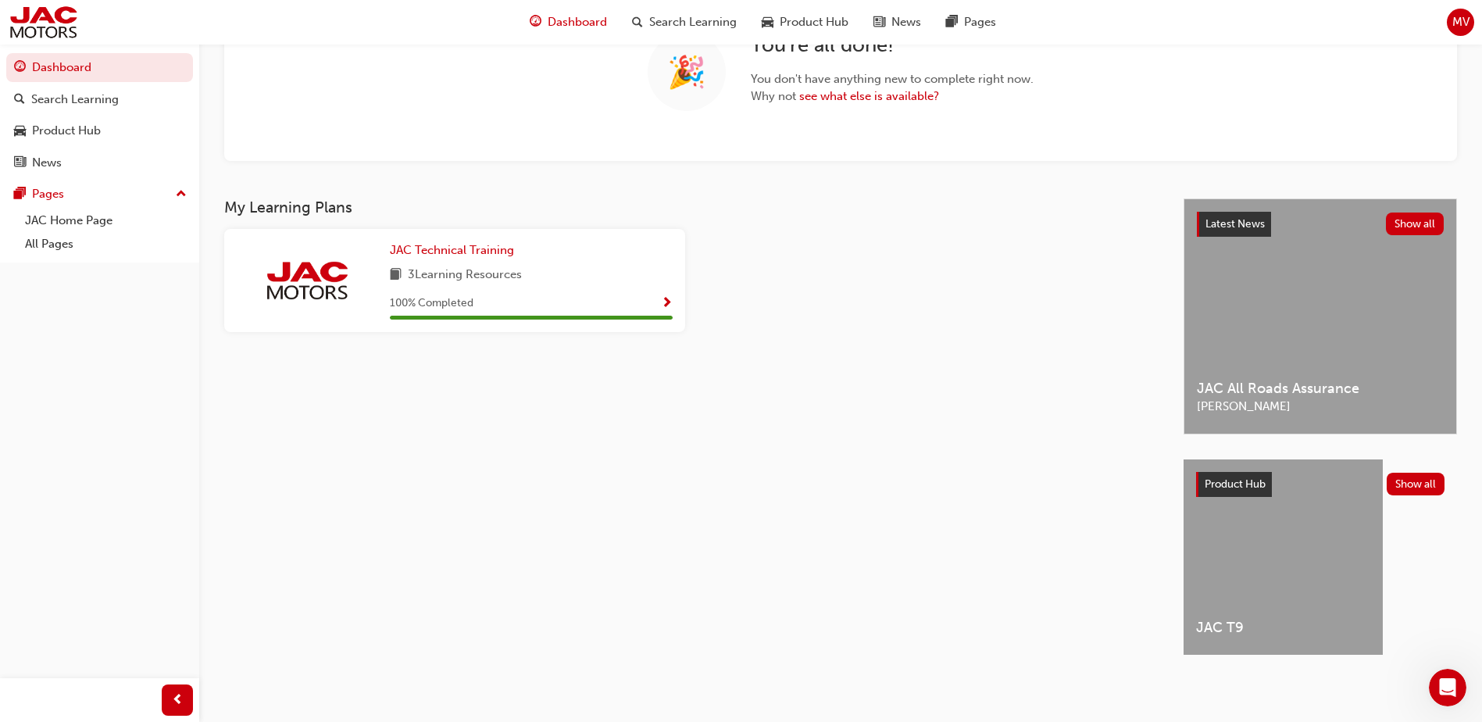
scroll to position [2096, 0]
click at [1422, 474] on button "Show all" at bounding box center [1415, 484] width 59 height 23
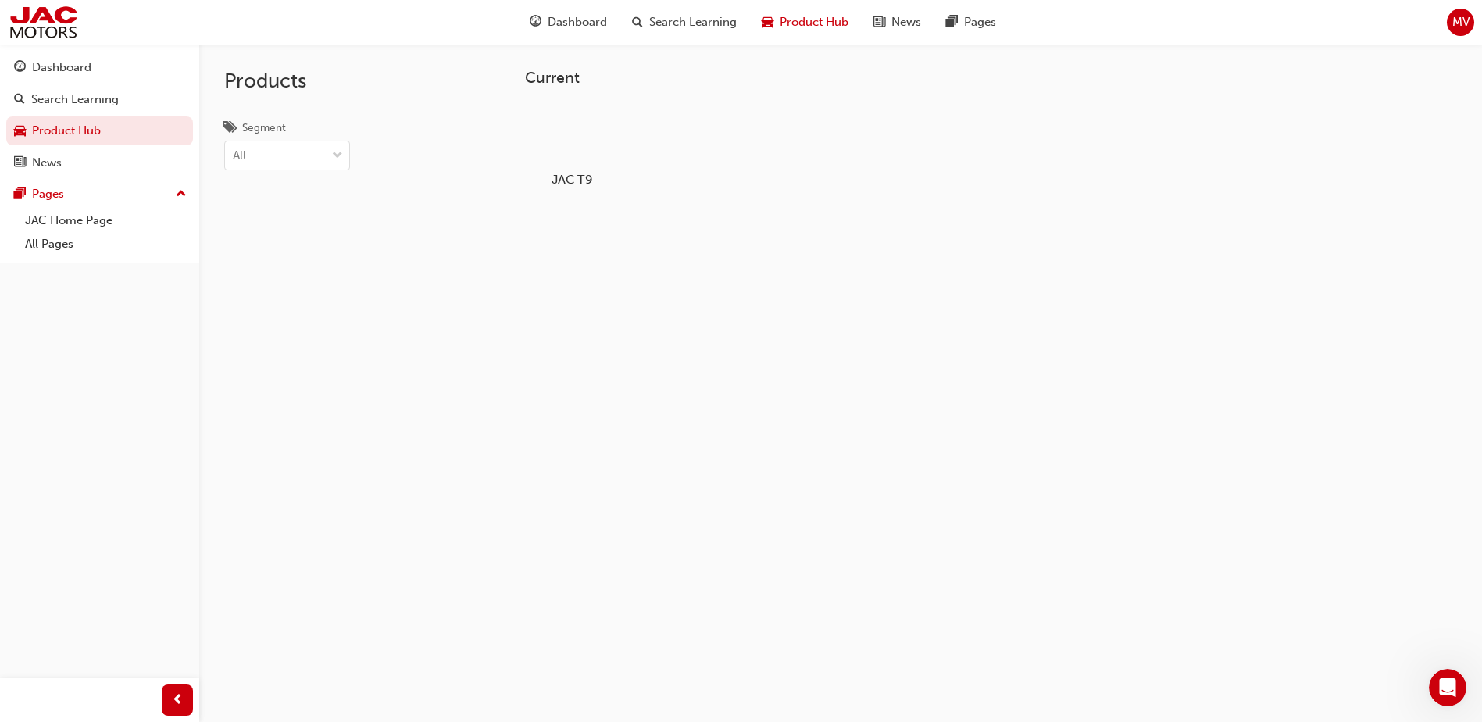
click at [575, 167] on div "JAC T9" at bounding box center [572, 145] width 99 height 96
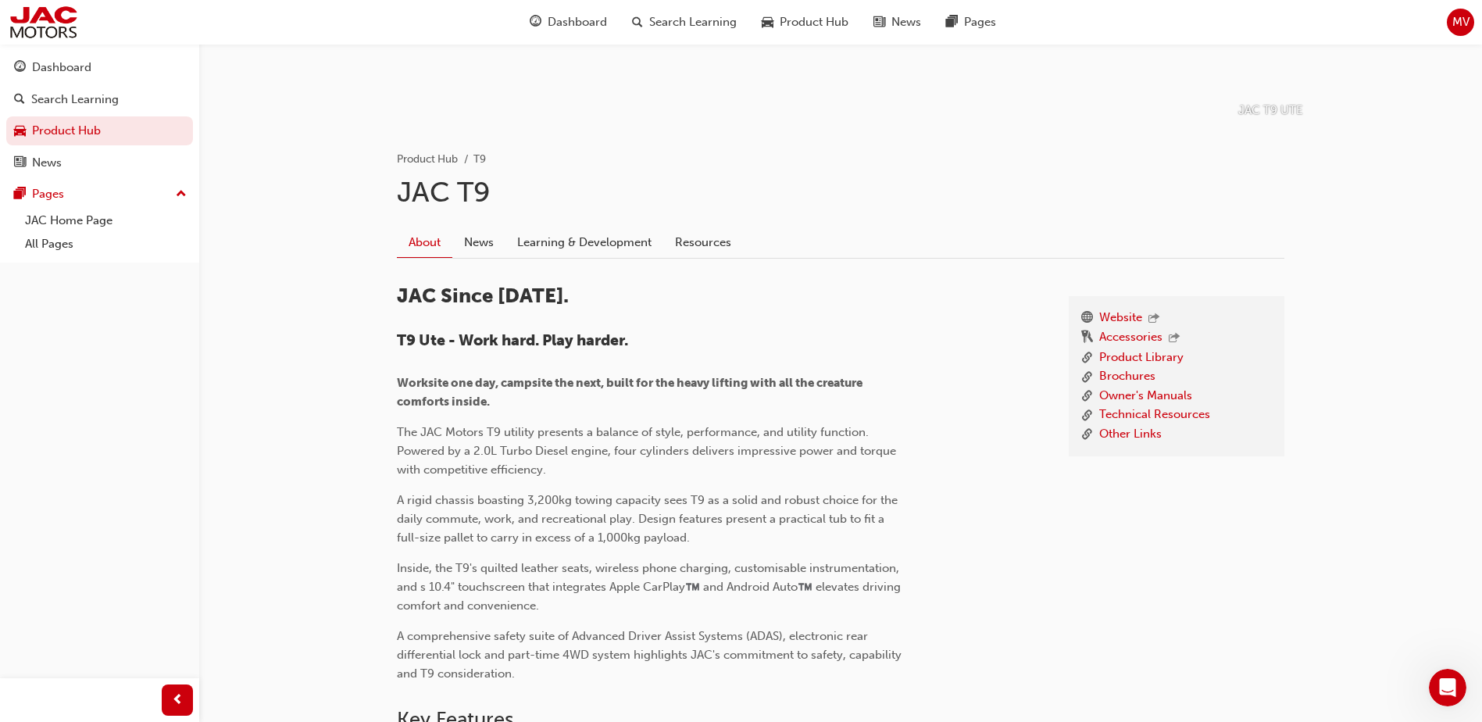
scroll to position [234, 0]
click at [1126, 428] on link "Other Links" at bounding box center [1130, 432] width 62 height 20
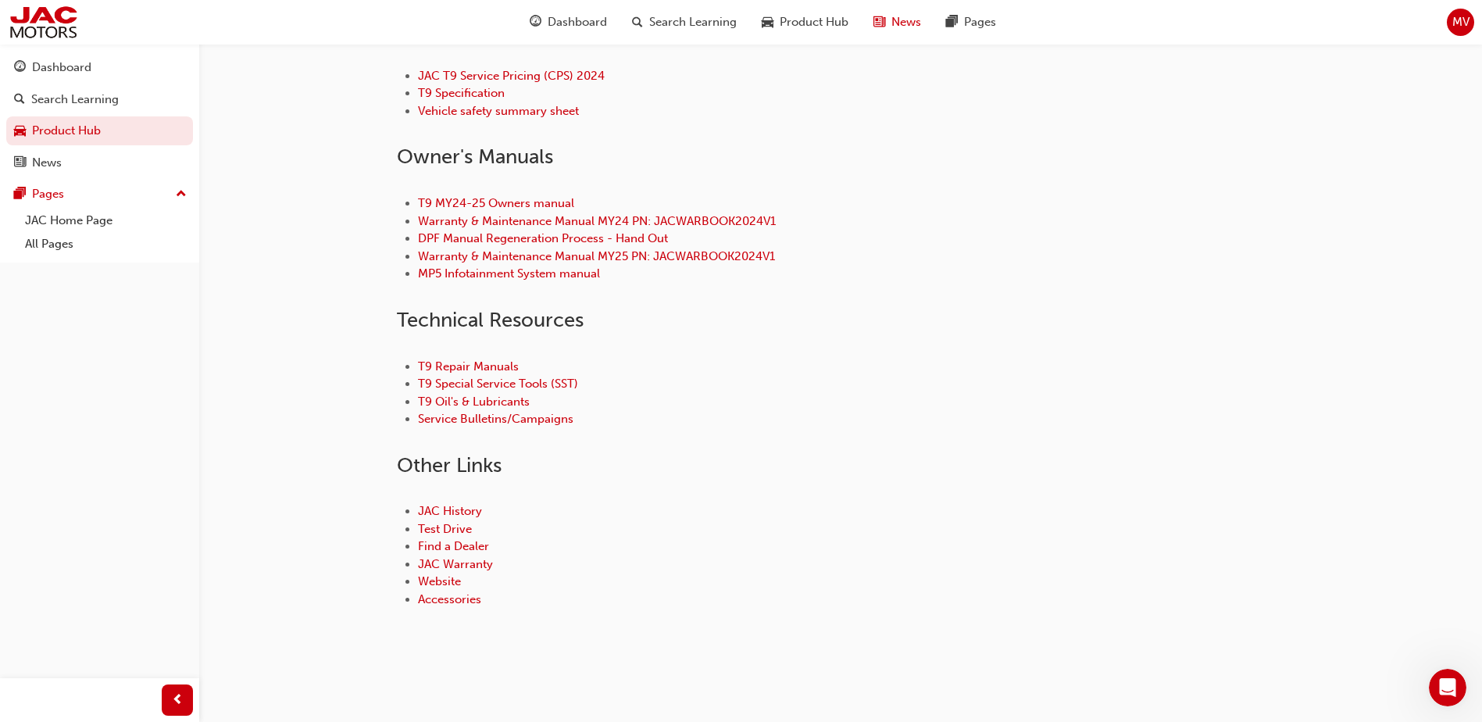
scroll to position [2096, 0]
